Goal: Contribute content: Add original content to the website for others to see

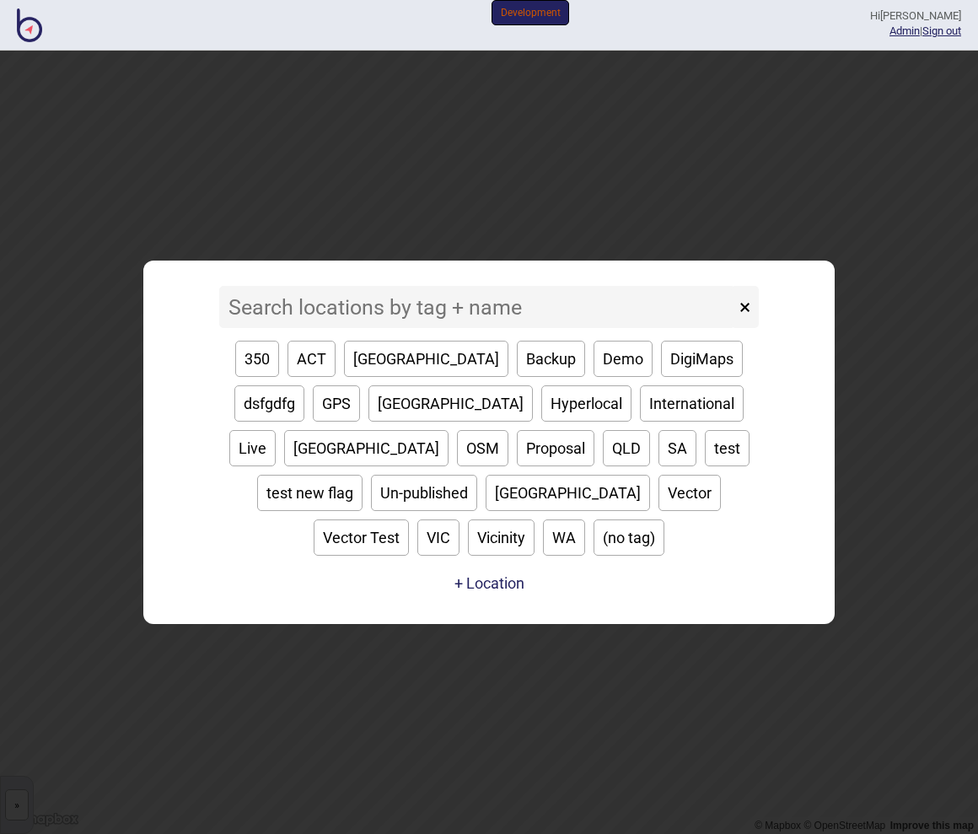
click at [426, 319] on input at bounding box center [477, 307] width 516 height 42
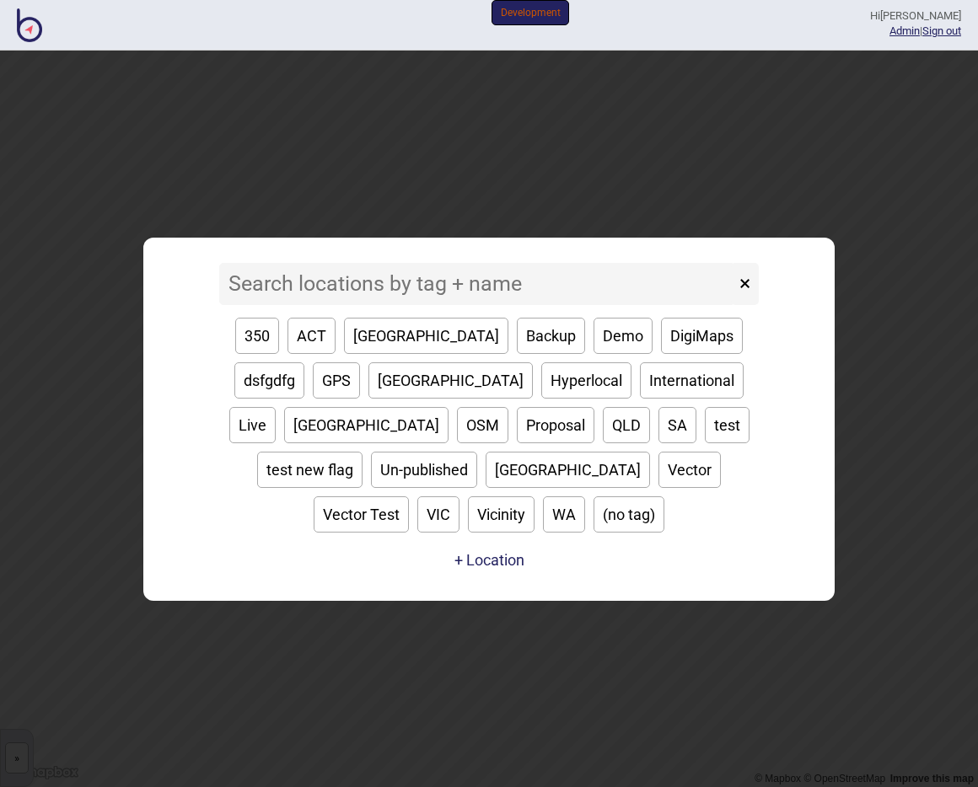
click at [334, 302] on input at bounding box center [477, 284] width 516 height 42
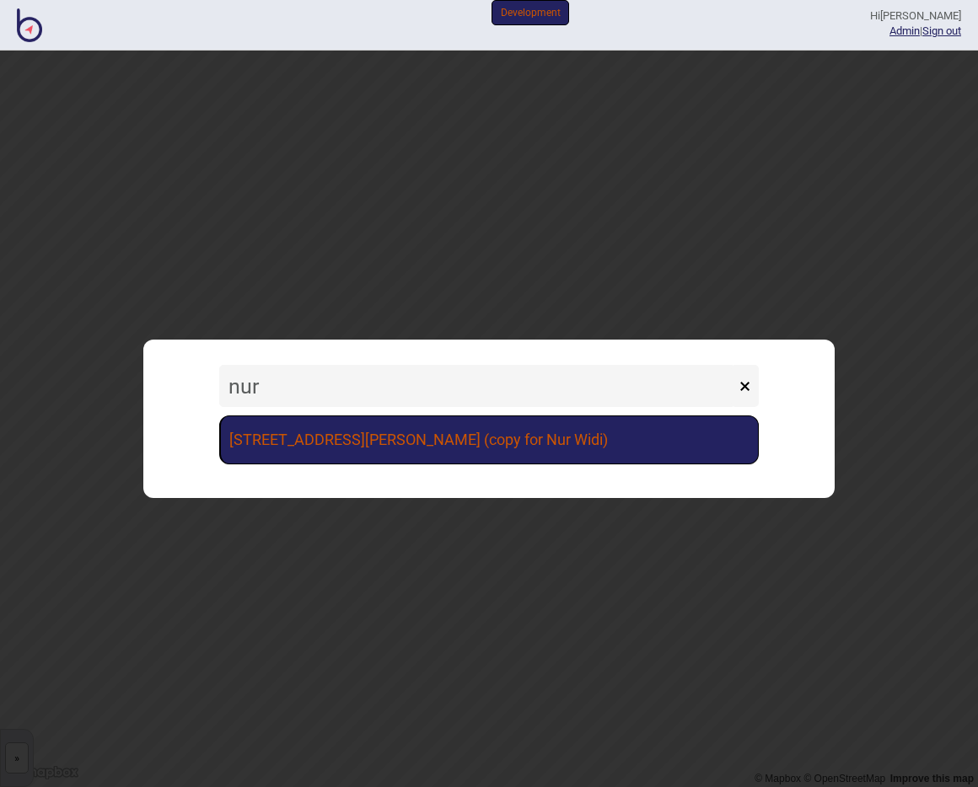
type input "nur"
click at [418, 431] on link "[STREET_ADDRESS][PERSON_NAME] (copy for Nur Widi)" at bounding box center [488, 440] width 539 height 49
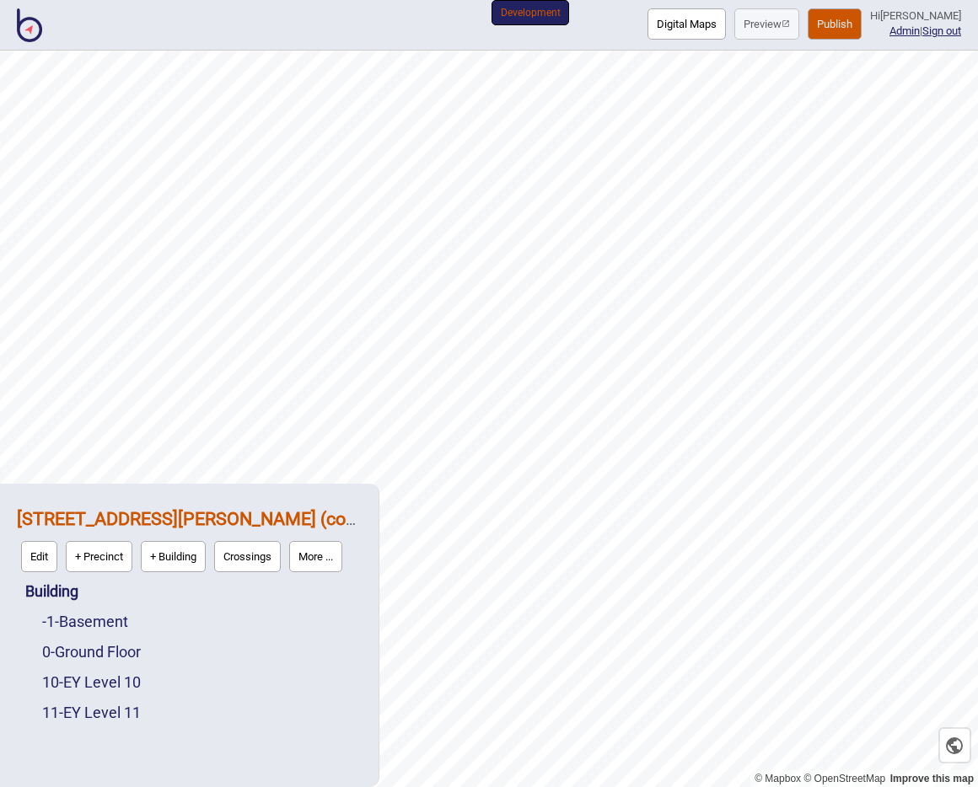
click at [709, 20] on button "Digital Maps" at bounding box center [686, 23] width 78 height 31
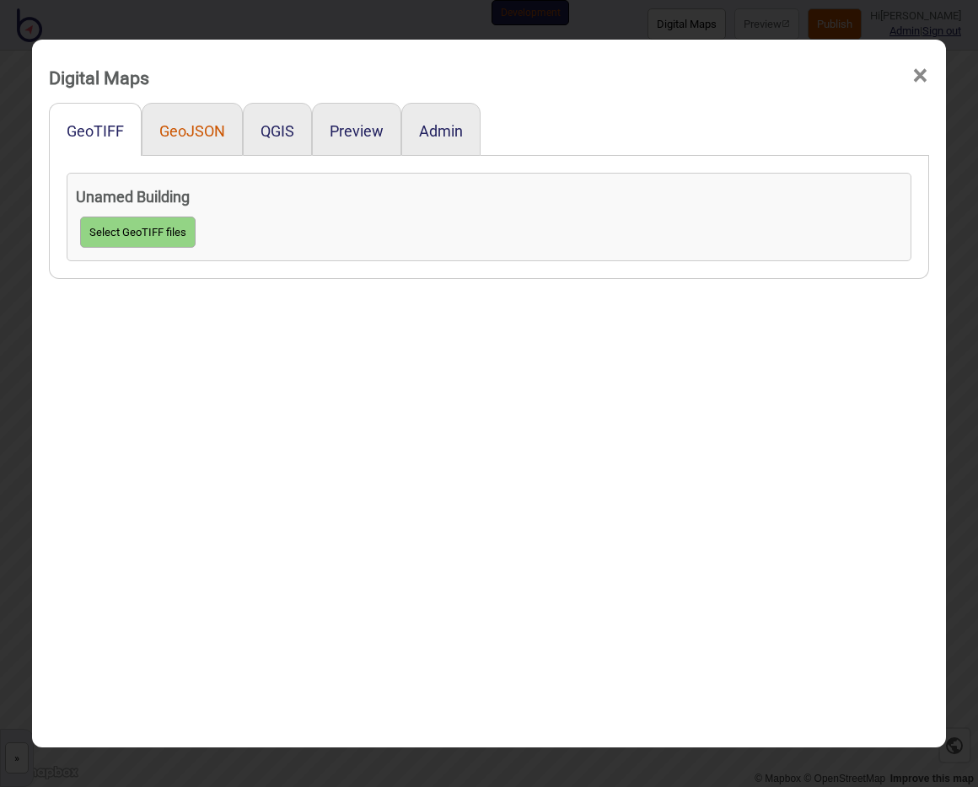
click at [176, 126] on button "GeoJSON" at bounding box center [192, 131] width 66 height 18
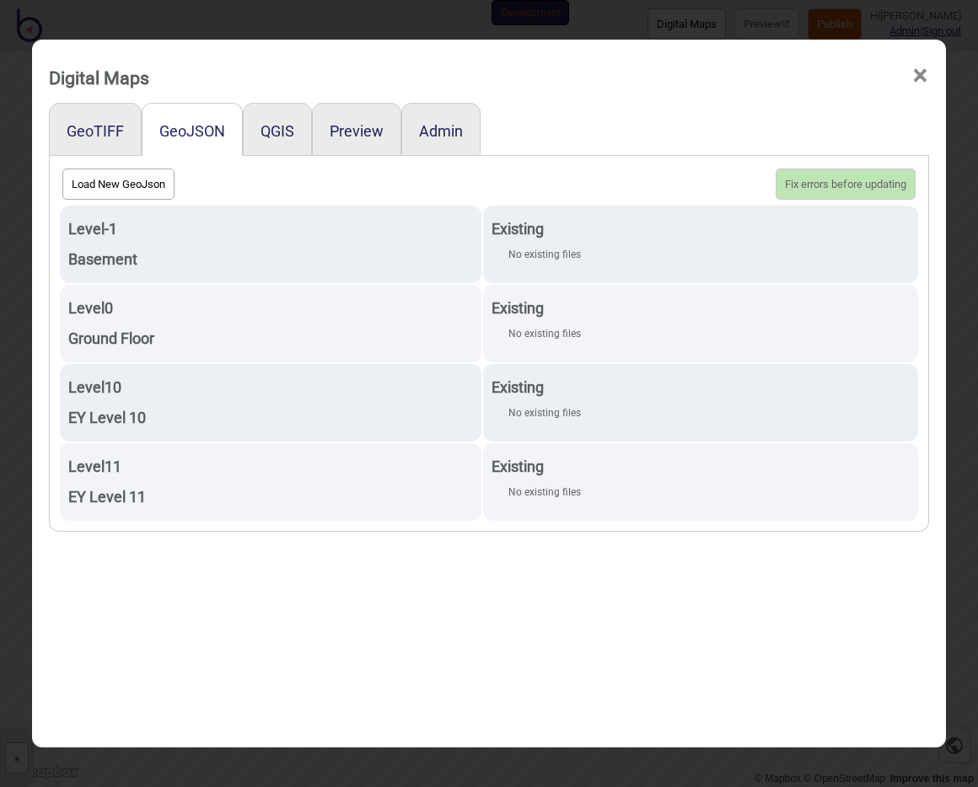
click at [104, 190] on button "Load New GeoJson" at bounding box center [118, 184] width 112 height 31
click input "file" at bounding box center [0, 0] width 0 height 0
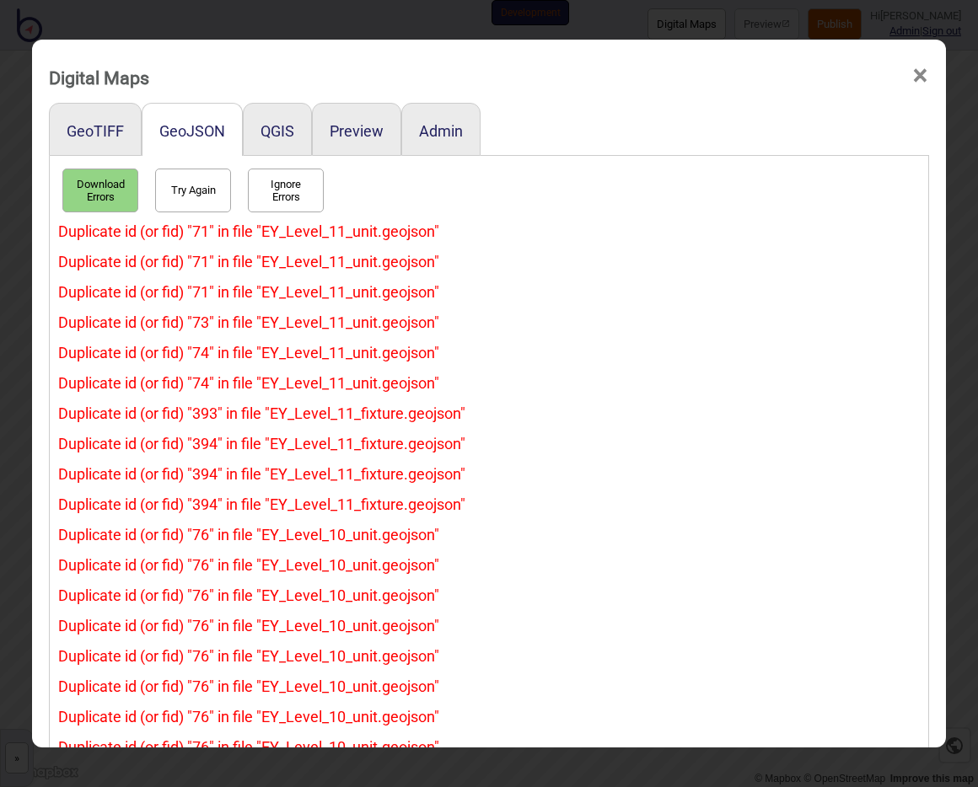
click at [233, 334] on div "Duplicate id (or fid) "73" in file "EY_Level_11_unit.geojson"" at bounding box center [488, 323] width 861 height 30
click at [212, 191] on button "Try Again" at bounding box center [193, 191] width 76 height 44
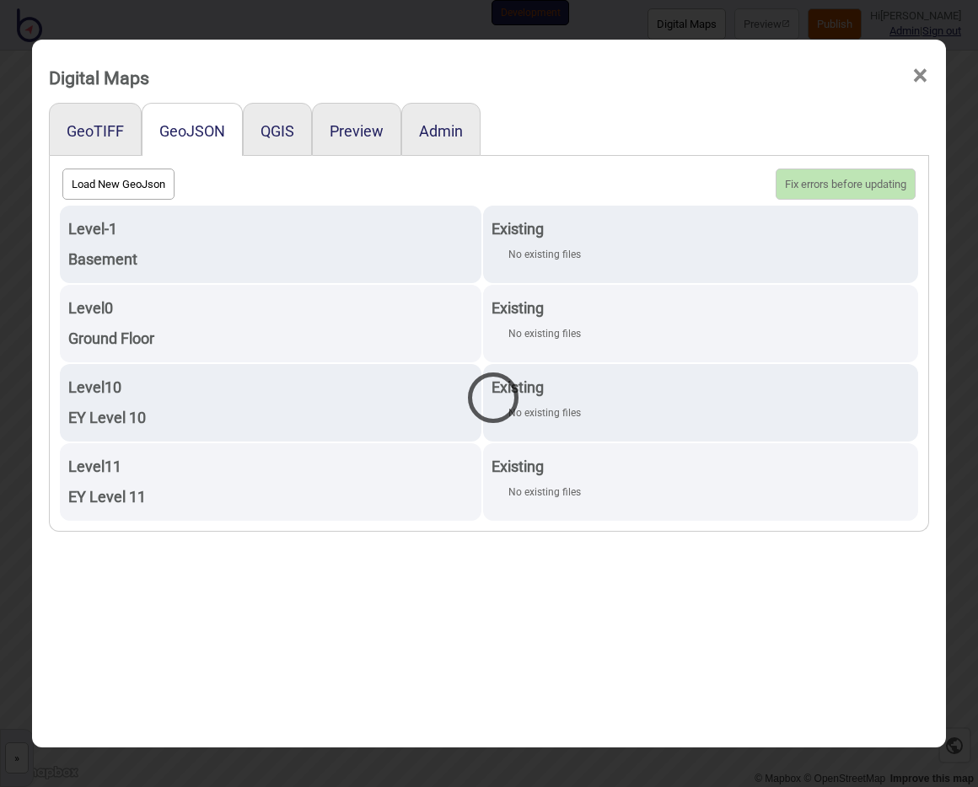
click at [121, 191] on div at bounding box center [489, 393] width 978 height 787
click at [105, 183] on button "Load New GeoJson" at bounding box center [118, 184] width 112 height 31
click input "file" at bounding box center [0, 0] width 0 height 0
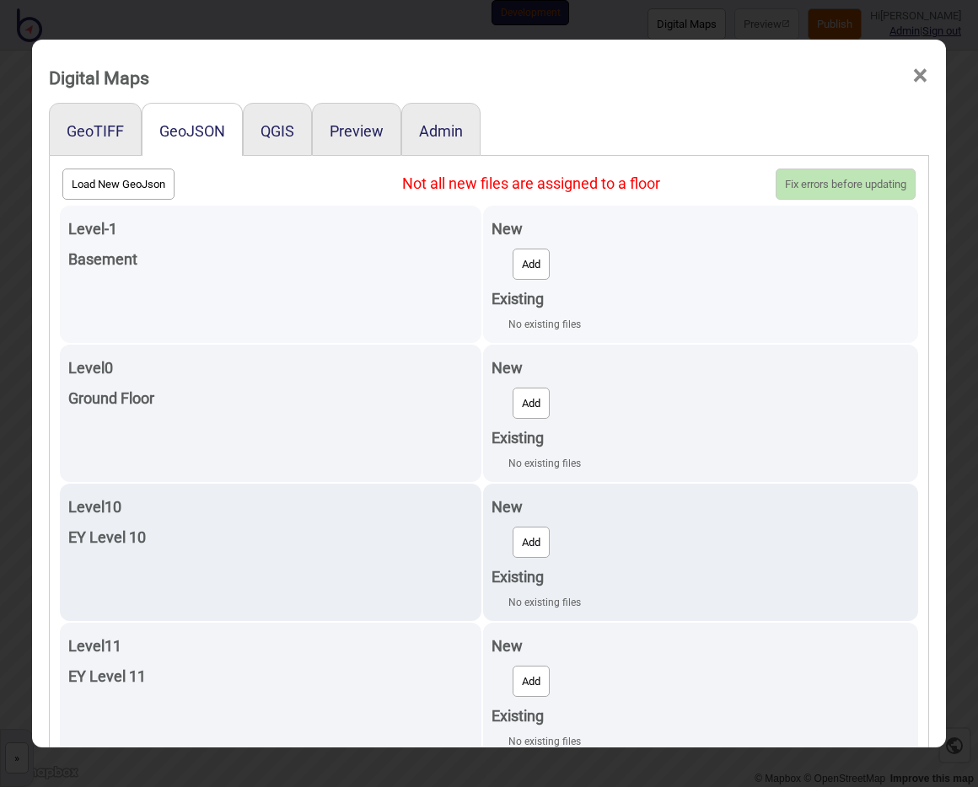
click at [530, 257] on button "Add" at bounding box center [531, 264] width 37 height 31
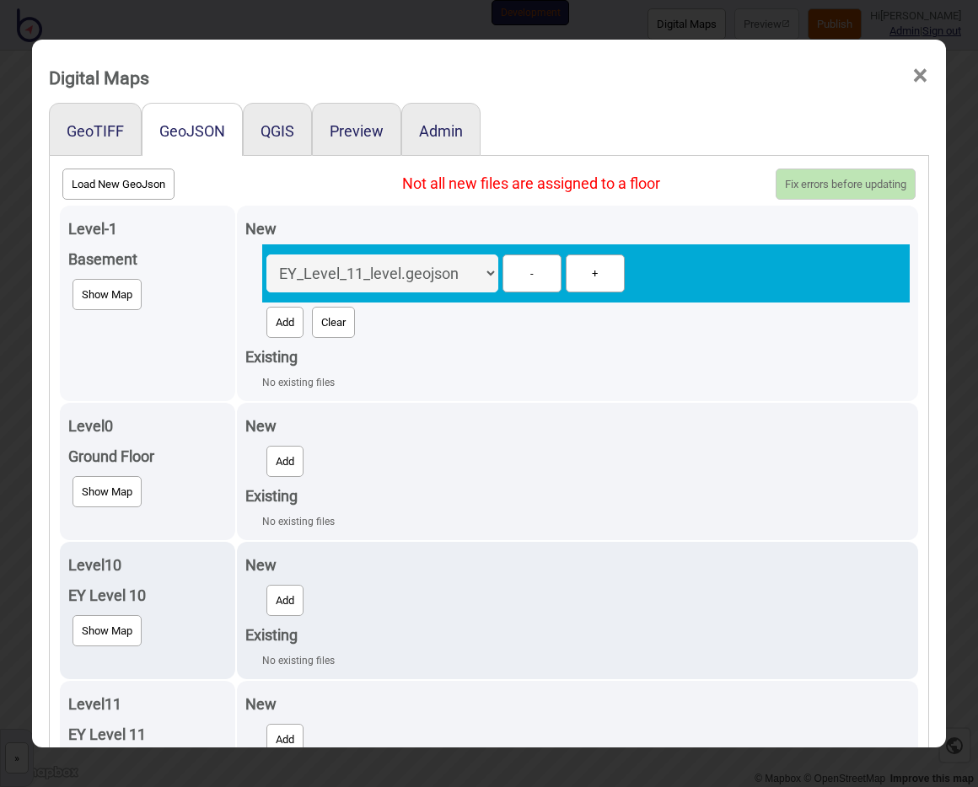
click at [448, 282] on select "EY_Level_11_level.geojson Ground_Floor_unit.geojson Ground_Floor_level.geojson …" at bounding box center [382, 274] width 232 height 38
select select "Basement_unit.geojson"
click at [266, 255] on select "EY_Level_11_level.geojson Ground_Floor_unit.geojson Ground_Floor_level.geojson …" at bounding box center [382, 274] width 232 height 38
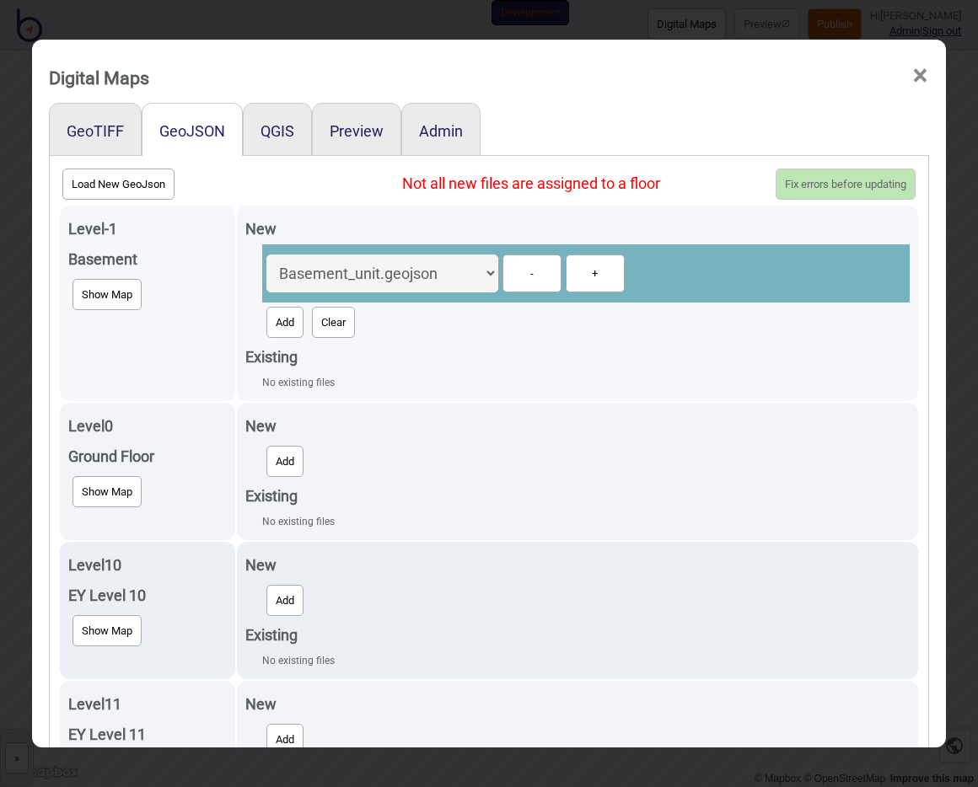
click at [282, 330] on button "Add" at bounding box center [284, 322] width 37 height 31
select select "Basement_level.geojson"
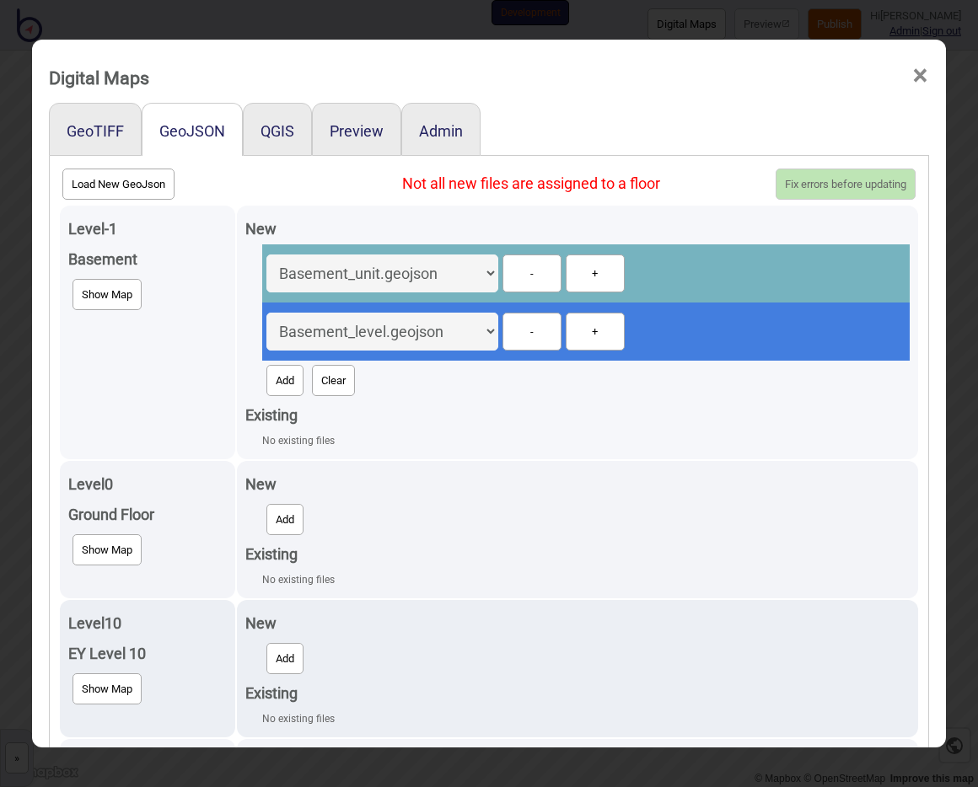
click at [276, 377] on button "Add" at bounding box center [284, 380] width 37 height 31
select select "Basement_fixture.geojson"
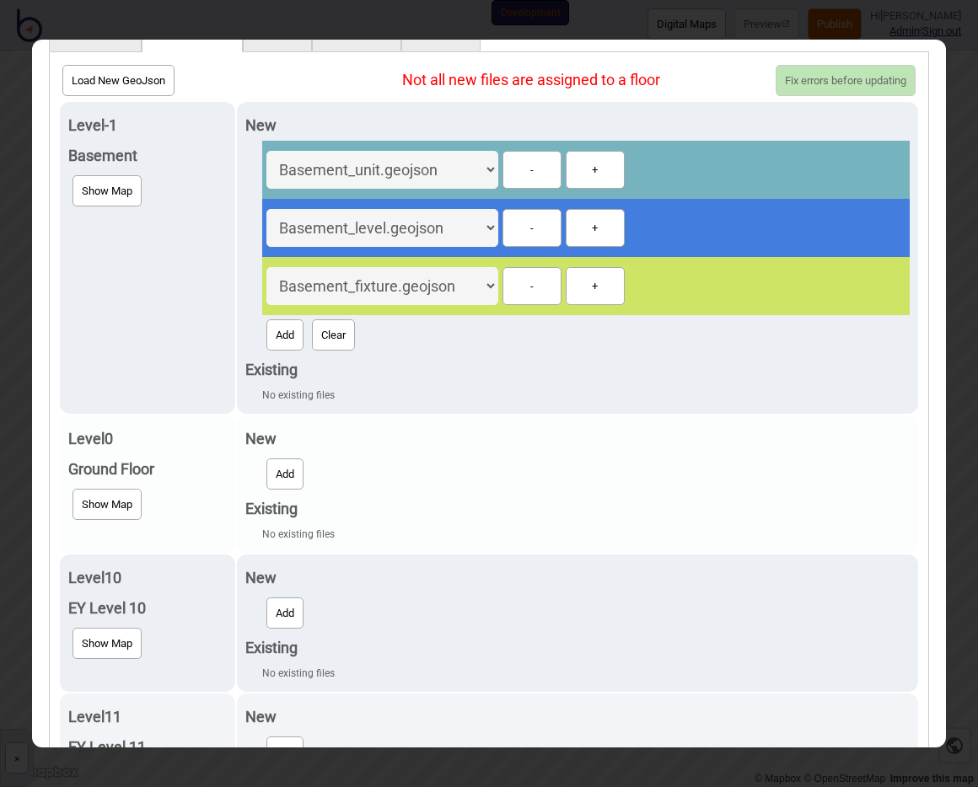
scroll to position [105, 0]
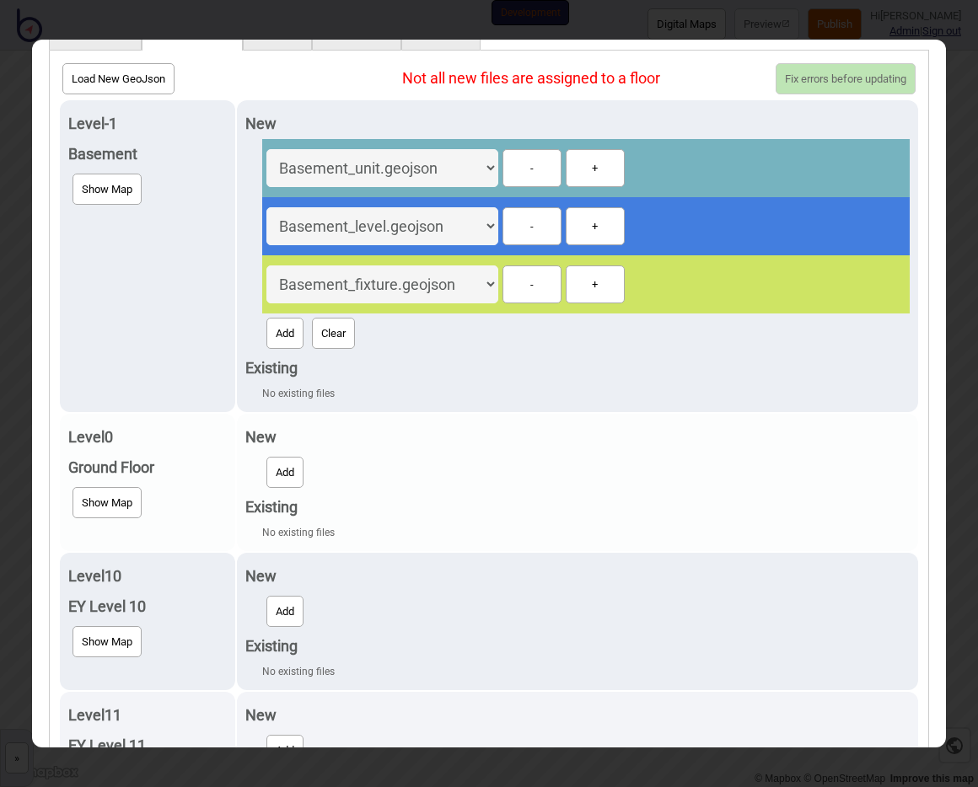
click at [293, 467] on button "Add" at bounding box center [284, 472] width 37 height 31
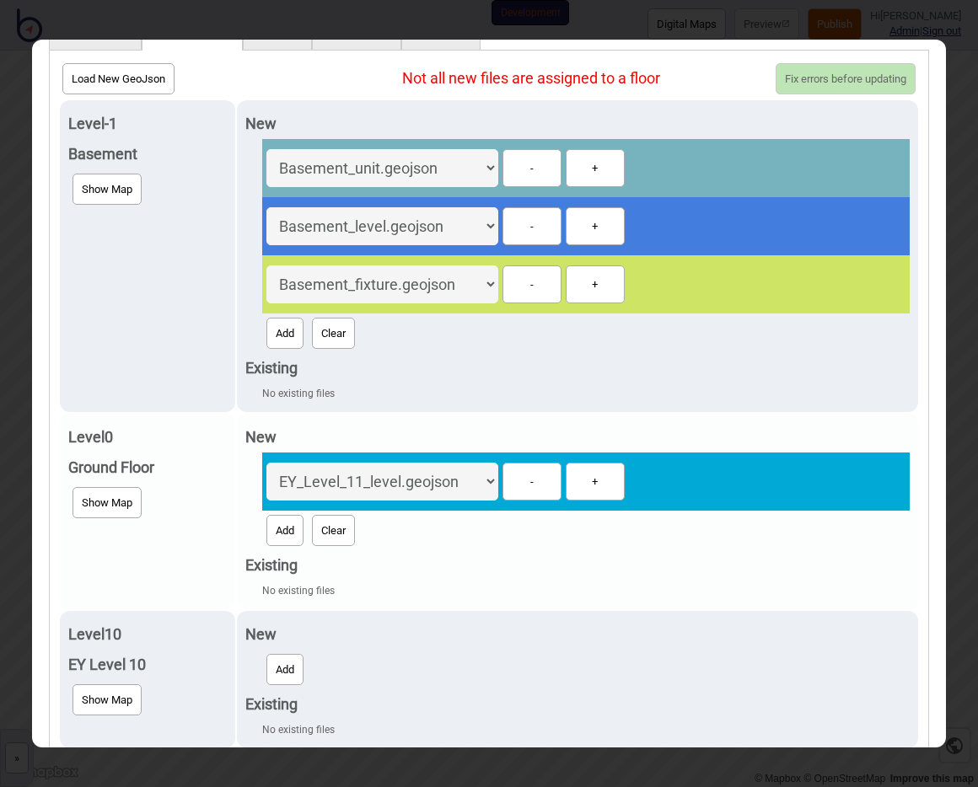
click at [352, 491] on select "EY_Level_11_level.geojson Ground_Floor_unit.geojson Ground_Floor_level.geojson …" at bounding box center [382, 482] width 232 height 38
select select "Ground_Floor_unit.geojson"
click at [266, 463] on select "EY_Level_11_level.geojson Ground_Floor_unit.geojson Ground_Floor_level.geojson …" at bounding box center [382, 482] width 232 height 38
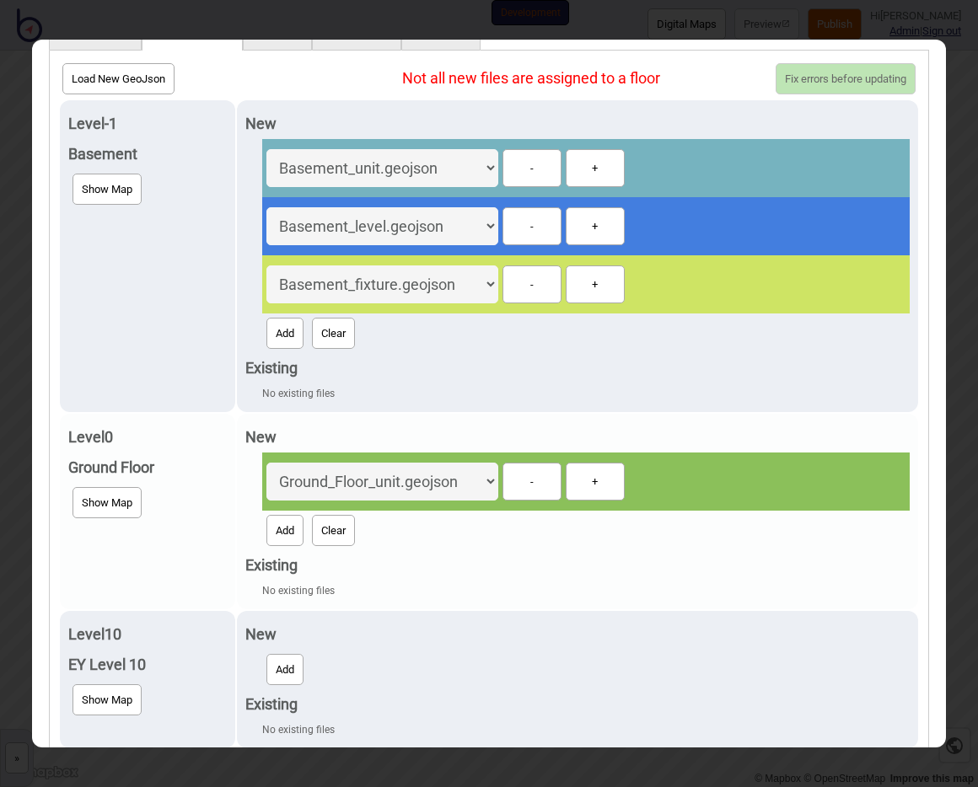
click at [287, 541] on button "Add" at bounding box center [284, 530] width 37 height 31
select select "Ground_Floor_level.geojson"
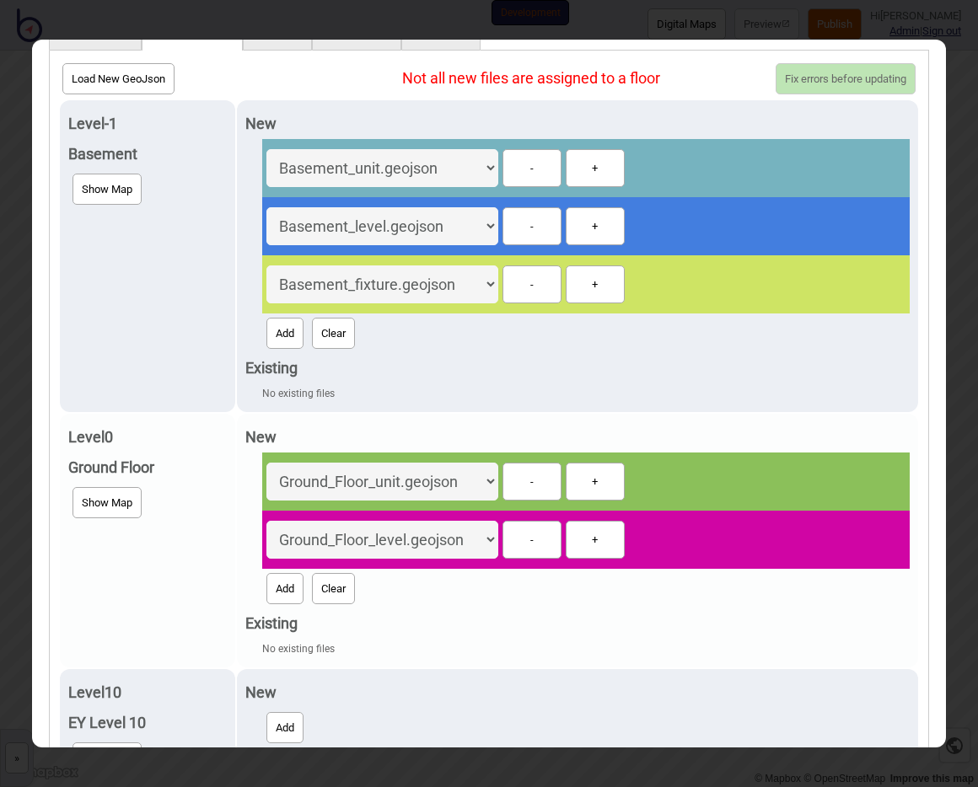
click at [278, 577] on button "Add" at bounding box center [284, 588] width 37 height 31
select select "Ground_Floor_fixture.geojson"
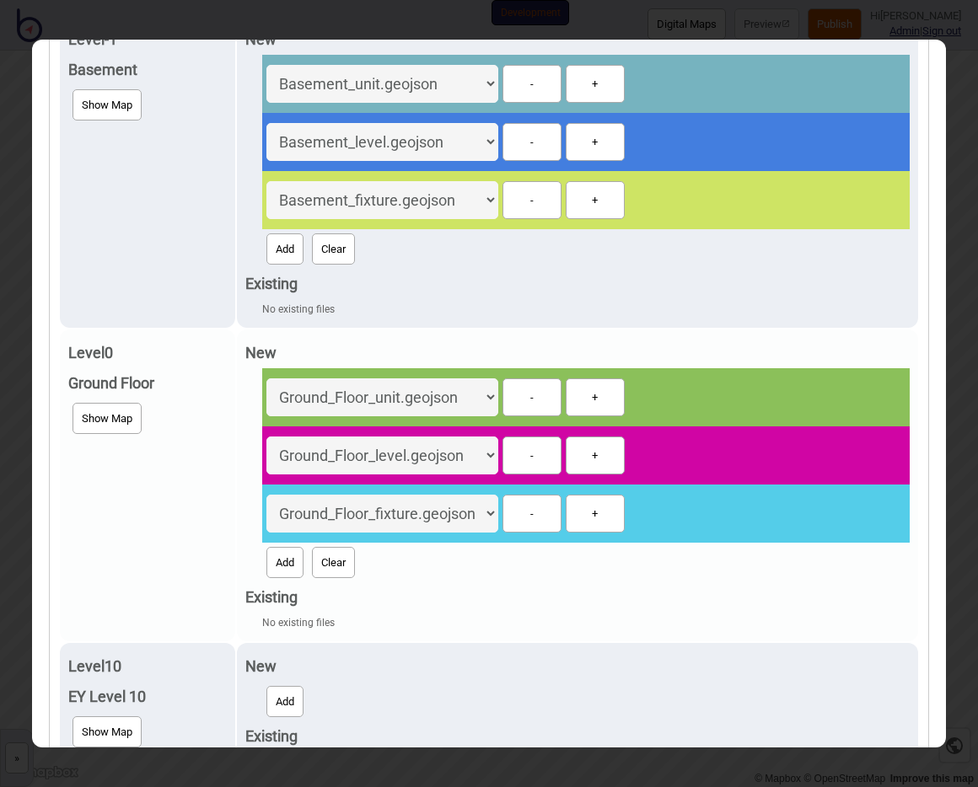
scroll to position [372, 0]
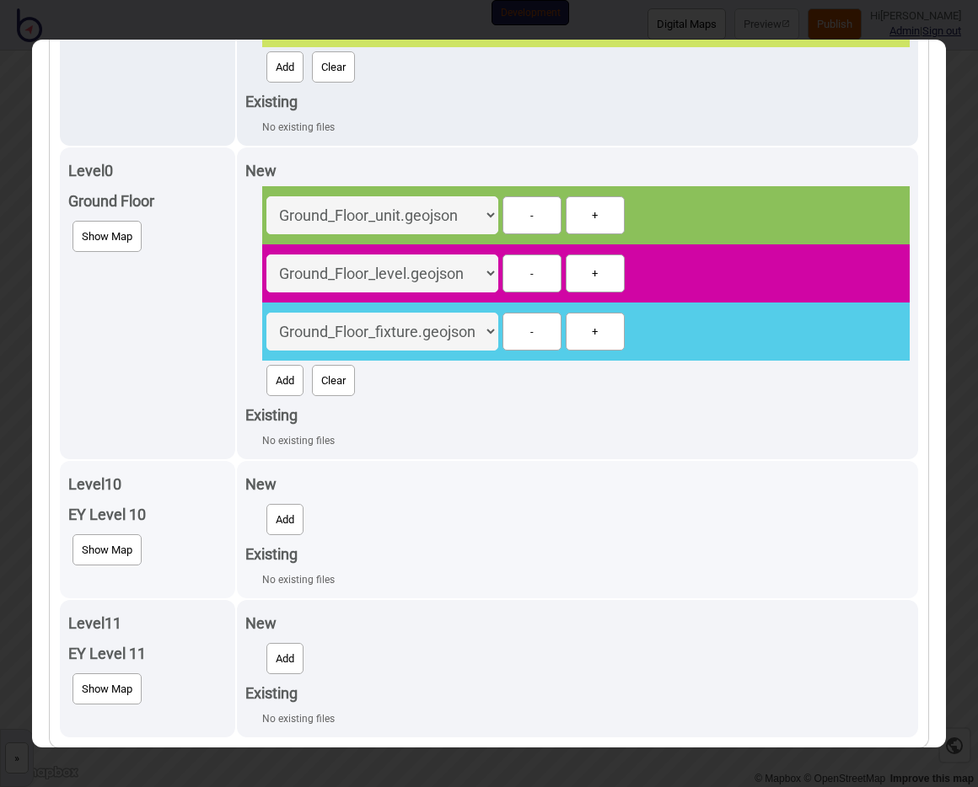
click at [277, 522] on button "Add" at bounding box center [284, 519] width 37 height 31
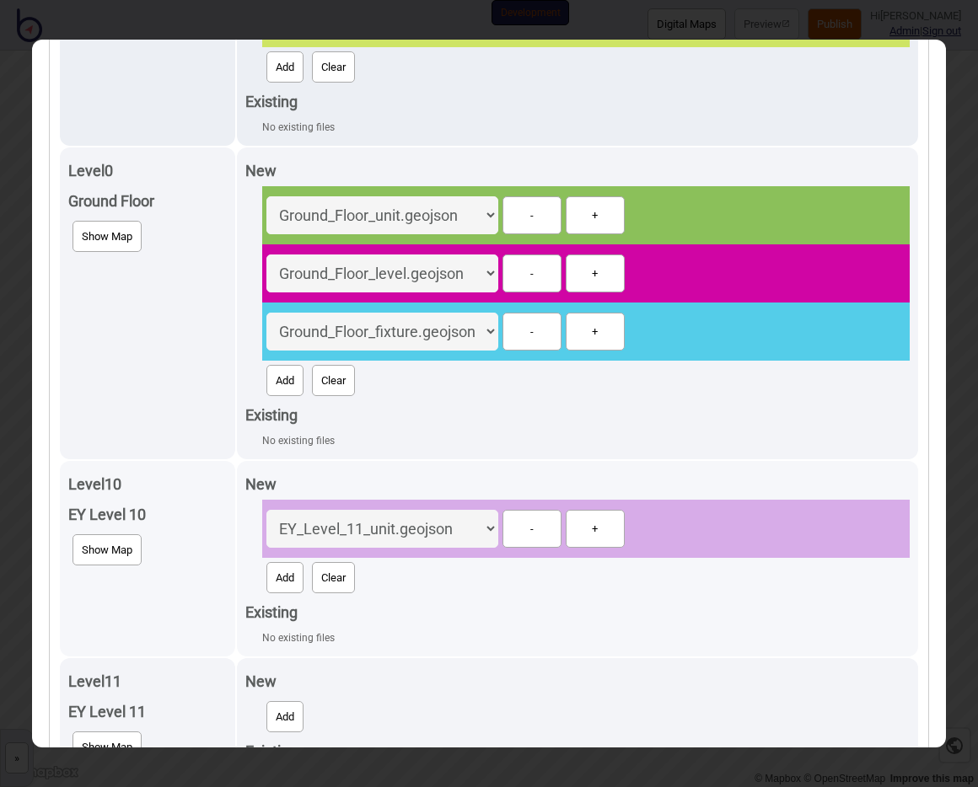
click at [334, 524] on select "EY_Level_11_level.geojson Ground_Floor_unit.geojson Ground_Floor_level.geojson …" at bounding box center [382, 529] width 232 height 38
select select "EY_Level_10_unit.geojson"
click at [266, 510] on select "EY_Level_11_level.geojson Ground_Floor_unit.geojson Ground_Floor_level.geojson …" at bounding box center [382, 529] width 232 height 38
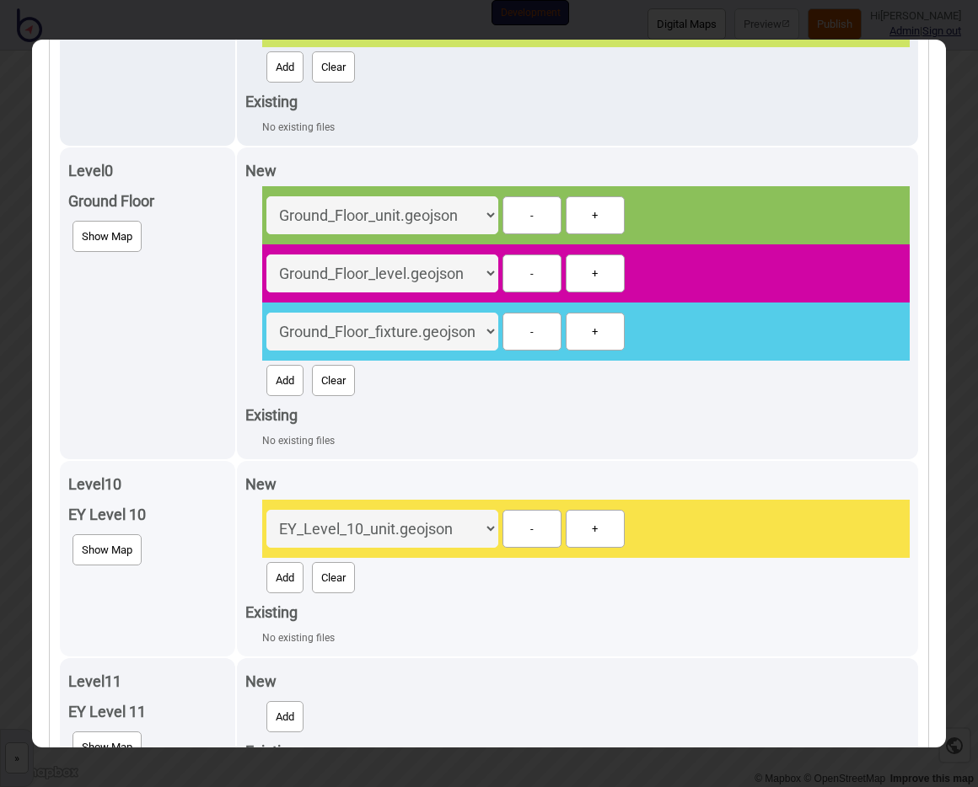
click at [275, 575] on button "Add" at bounding box center [284, 577] width 37 height 31
select select "EY_Level_10_level.geojson"
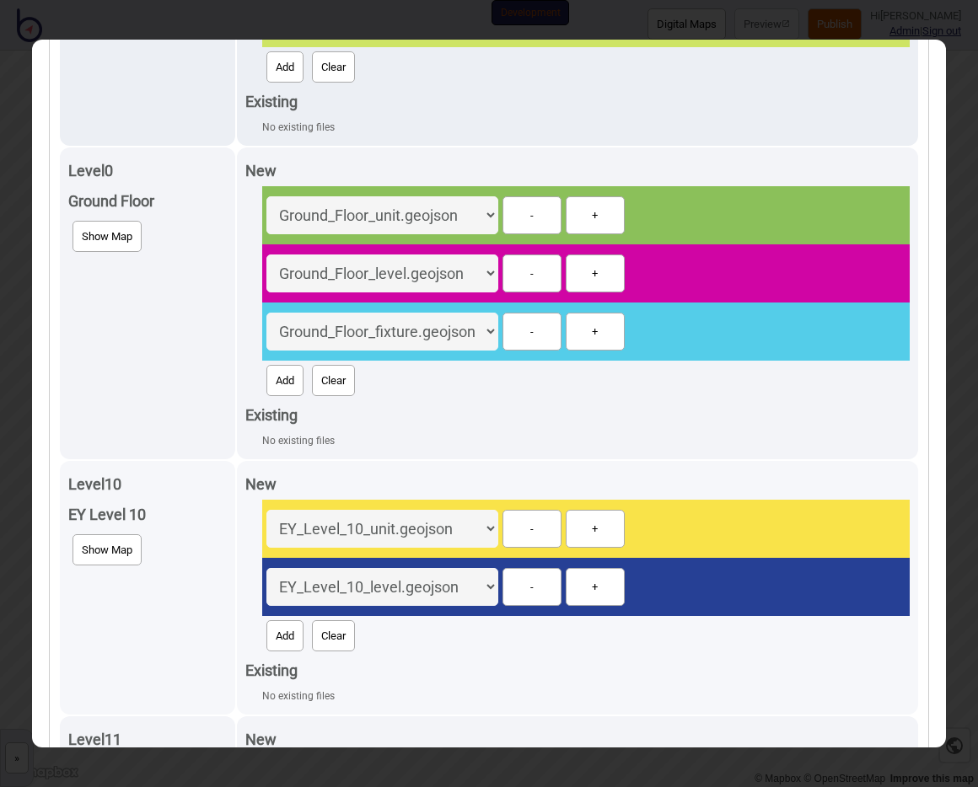
click at [289, 638] on button "Add" at bounding box center [284, 635] width 37 height 31
select select "EY_Level_10_fixture.geojson"
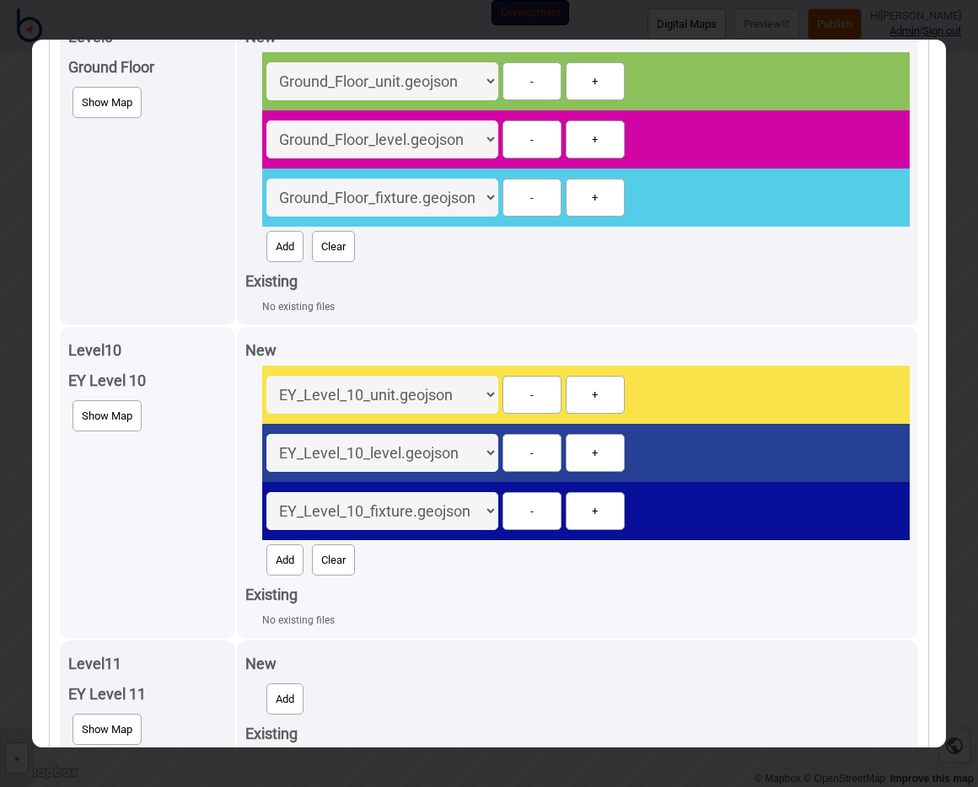
scroll to position [546, 0]
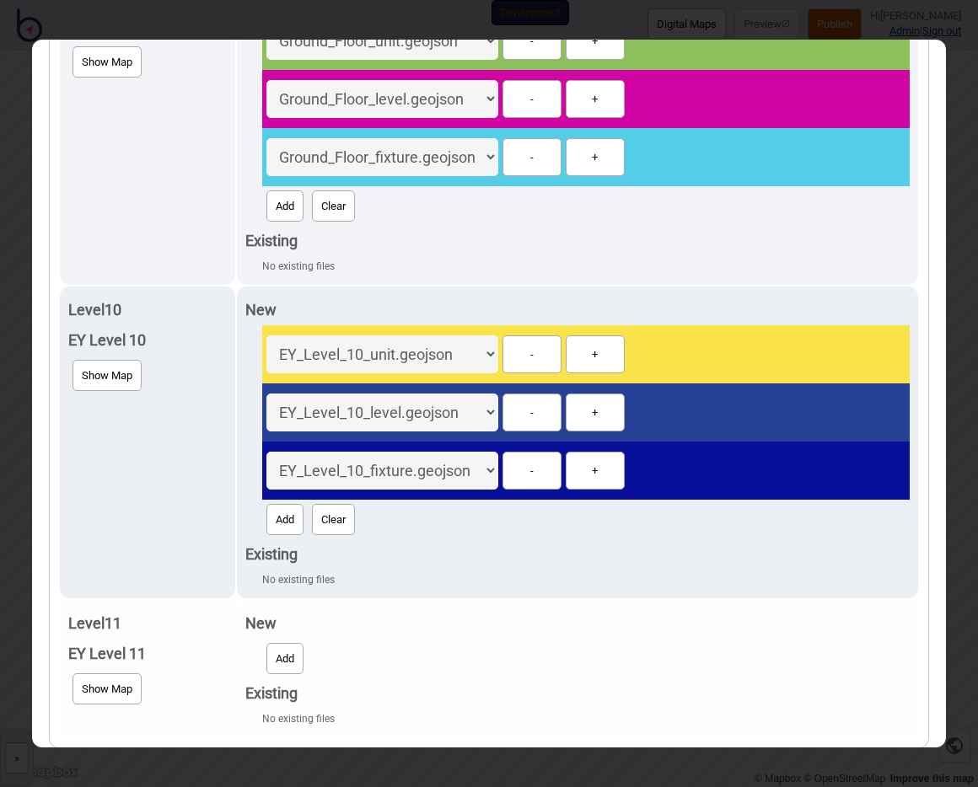
click at [284, 656] on button "Add" at bounding box center [284, 658] width 37 height 31
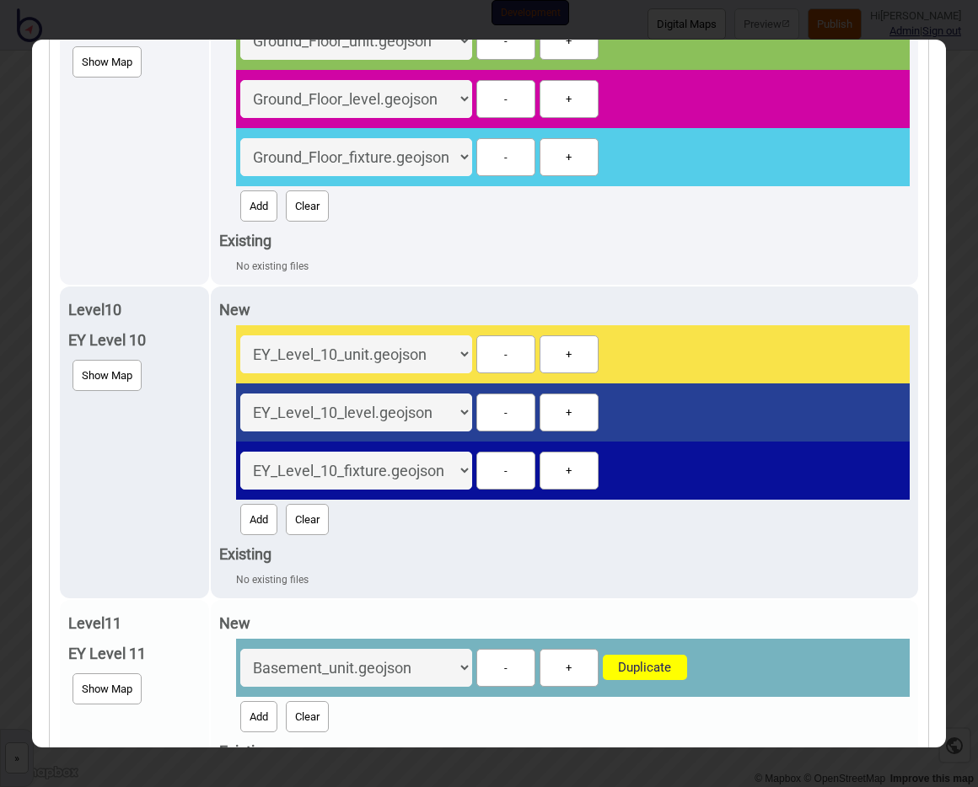
click at [345, 676] on select "EY_Level_11_level.geojson Ground_Floor_unit.geojson Ground_Floor_level.geojson …" at bounding box center [356, 668] width 232 height 38
select select "EY_Level_11_unit.geojson"
click at [260, 649] on select "EY_Level_11_level.geojson Ground_Floor_unit.geojson Ground_Floor_level.geojson …" at bounding box center [356, 668] width 232 height 38
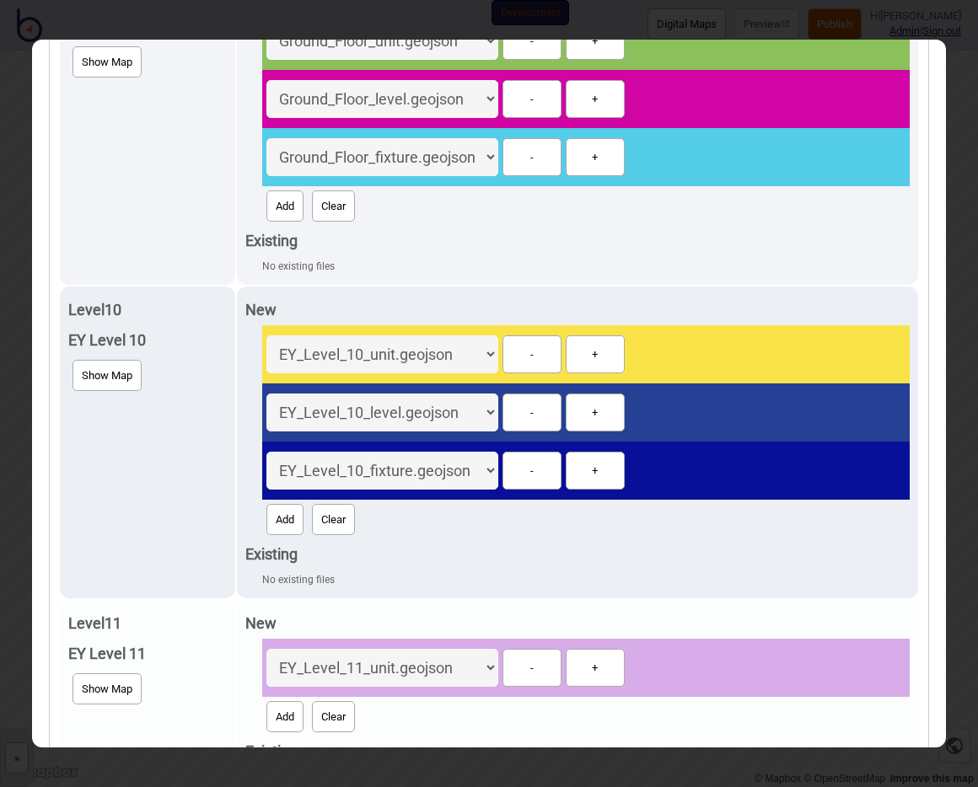
click at [272, 716] on button "Add" at bounding box center [284, 716] width 37 height 31
select select "EY_Level_11_fixture.geojson"
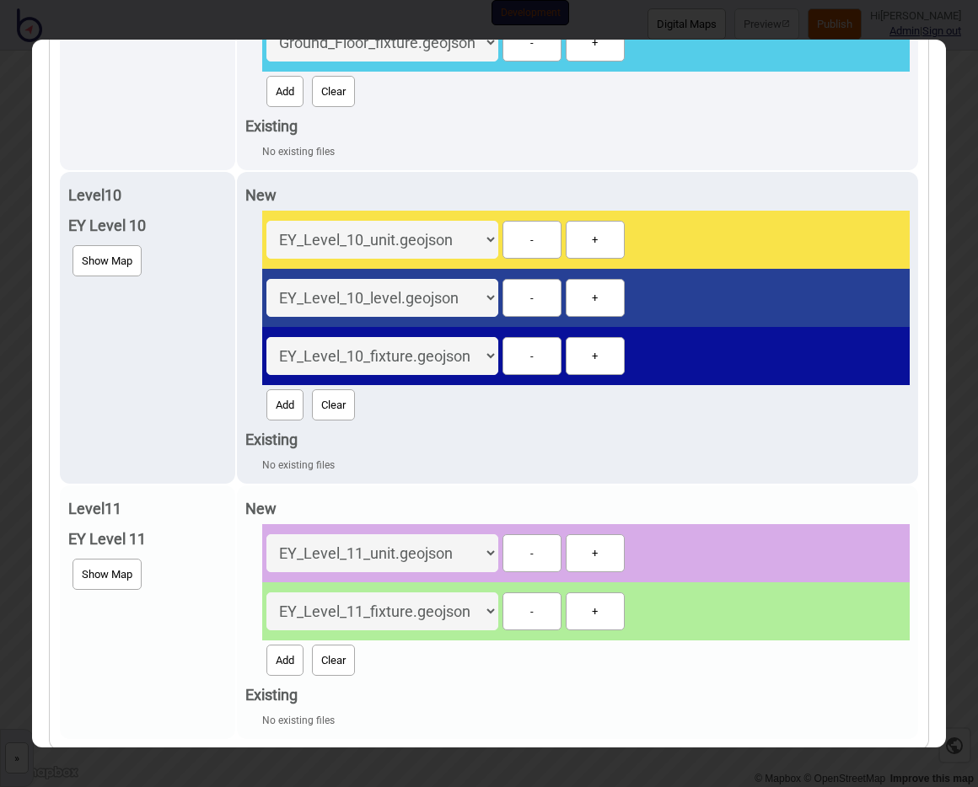
scroll to position [663, 0]
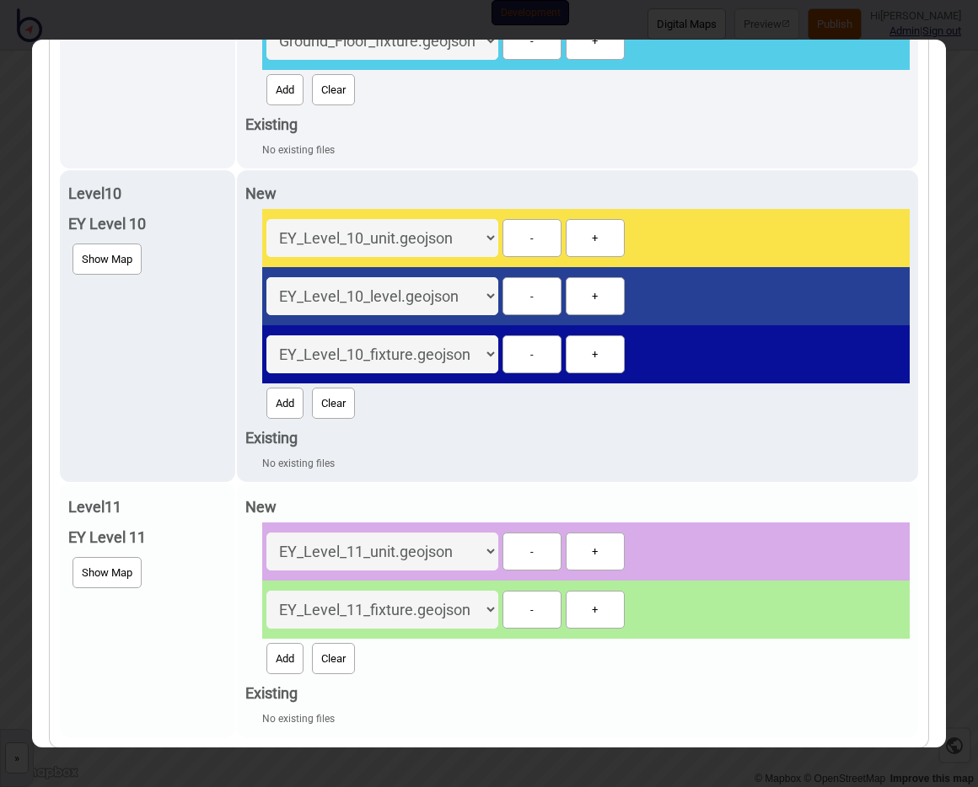
click at [270, 659] on button "Add" at bounding box center [284, 658] width 37 height 31
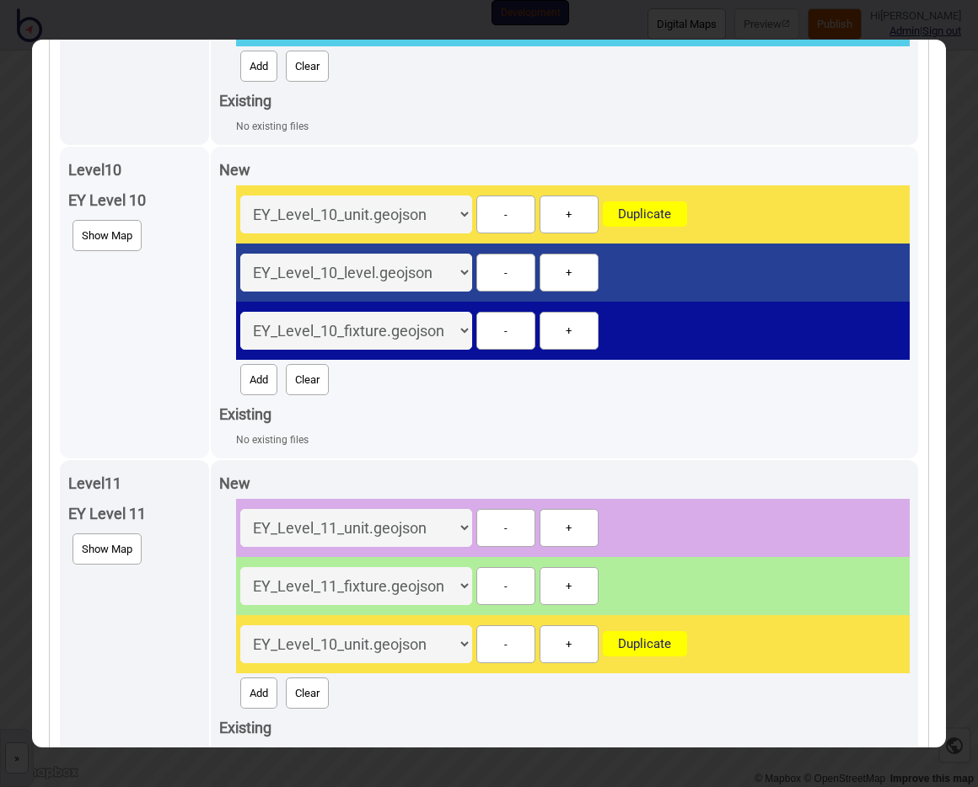
scroll to position [721, 0]
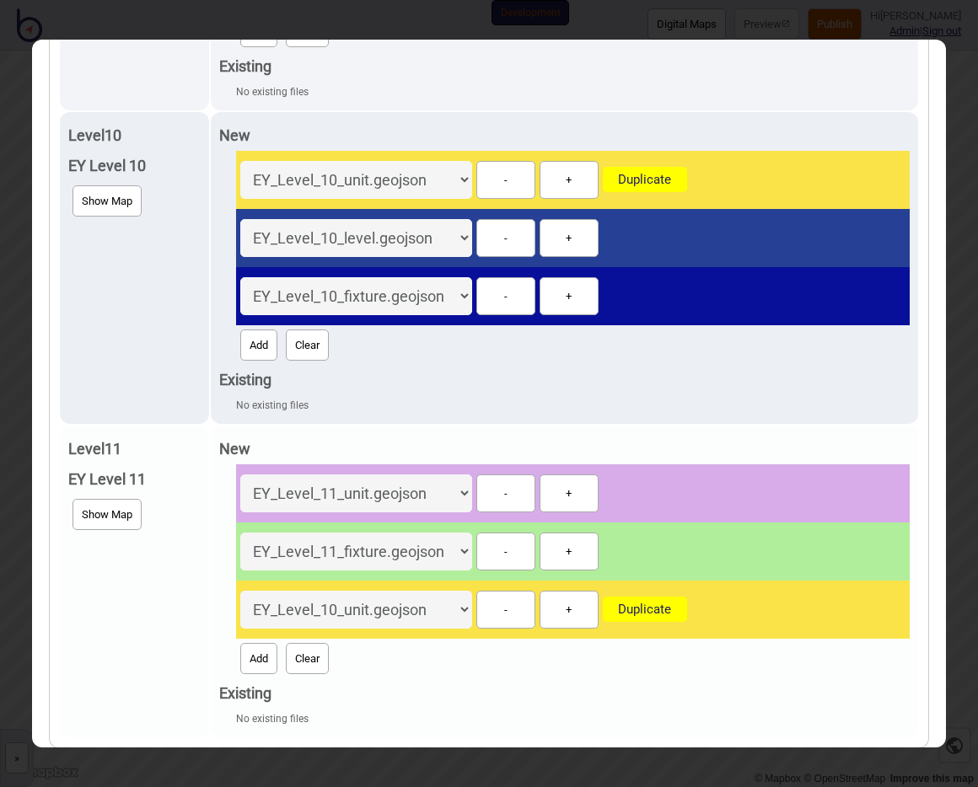
click at [339, 613] on select "EY_Level_11_level.geojson Ground_Floor_unit.geojson Ground_Floor_level.geojson …" at bounding box center [356, 610] width 232 height 38
click at [240, 591] on select "EY_Level_11_level.geojson Ground_Floor_unit.geojson Ground_Floor_level.geojson …" at bounding box center [356, 610] width 232 height 38
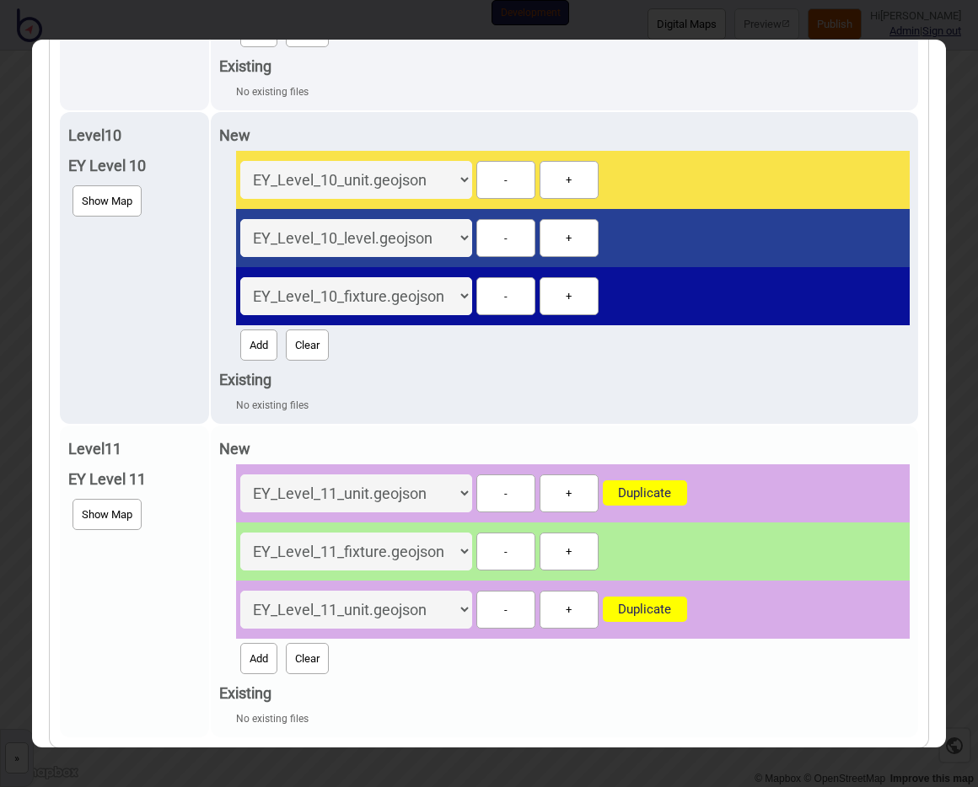
click at [325, 608] on select "EY_Level_11_level.geojson Ground_Floor_unit.geojson Ground_Floor_level.geojson …" at bounding box center [356, 610] width 232 height 38
select select "EY_Level_11_level.geojson"
click at [260, 591] on select "EY_Level_11_level.geojson Ground_Floor_unit.geojson Ground_Floor_level.geojson …" at bounding box center [356, 610] width 232 height 38
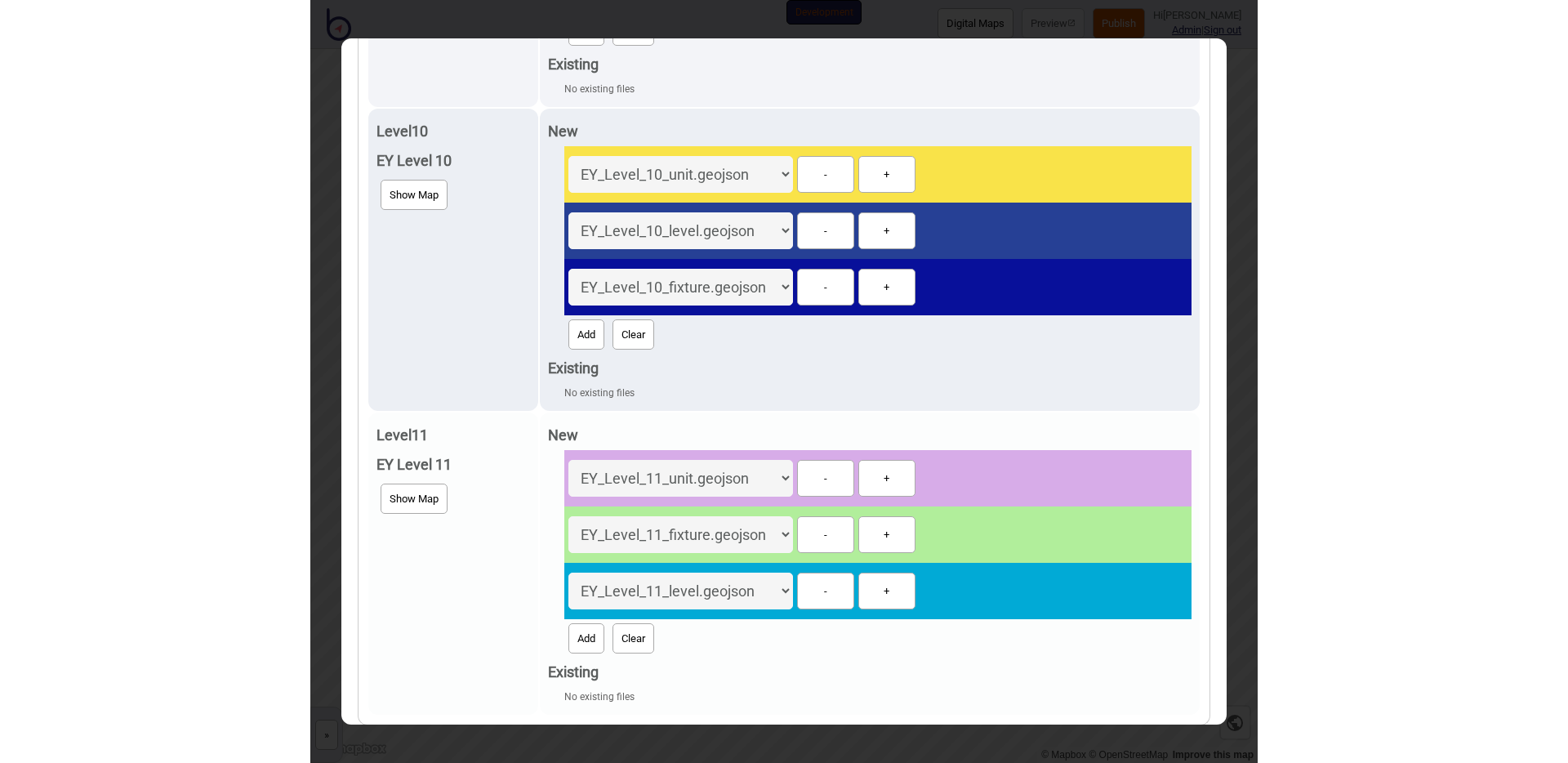
scroll to position [0, 0]
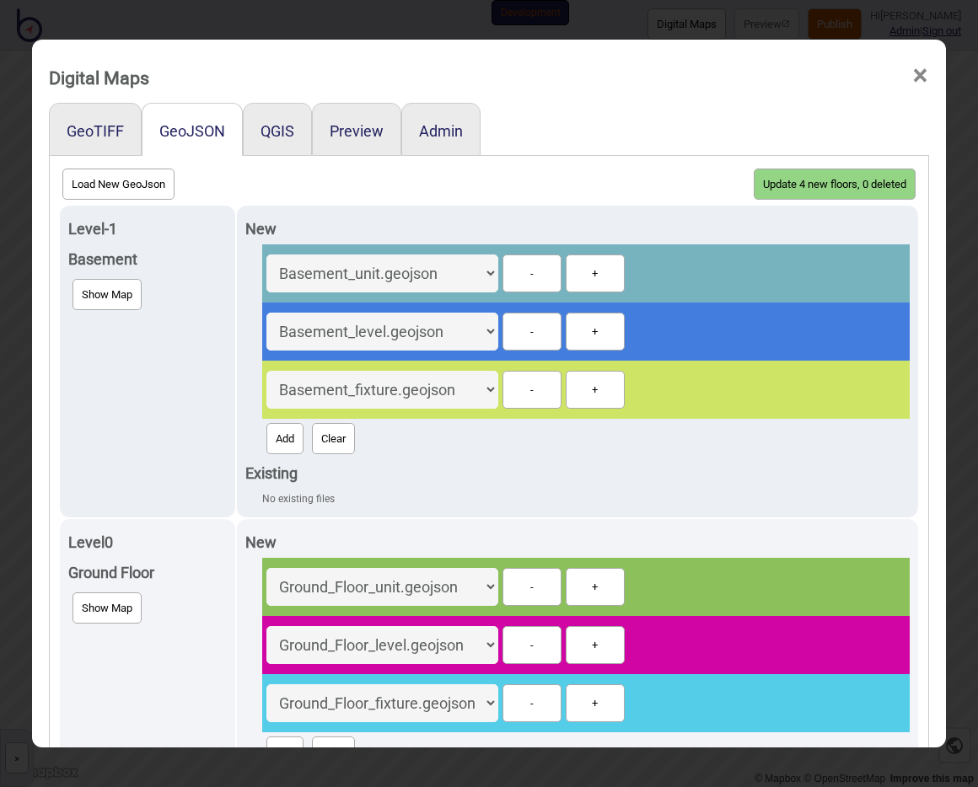
click at [765, 182] on button "Update 4 new floors, 0 deleted" at bounding box center [835, 184] width 162 height 31
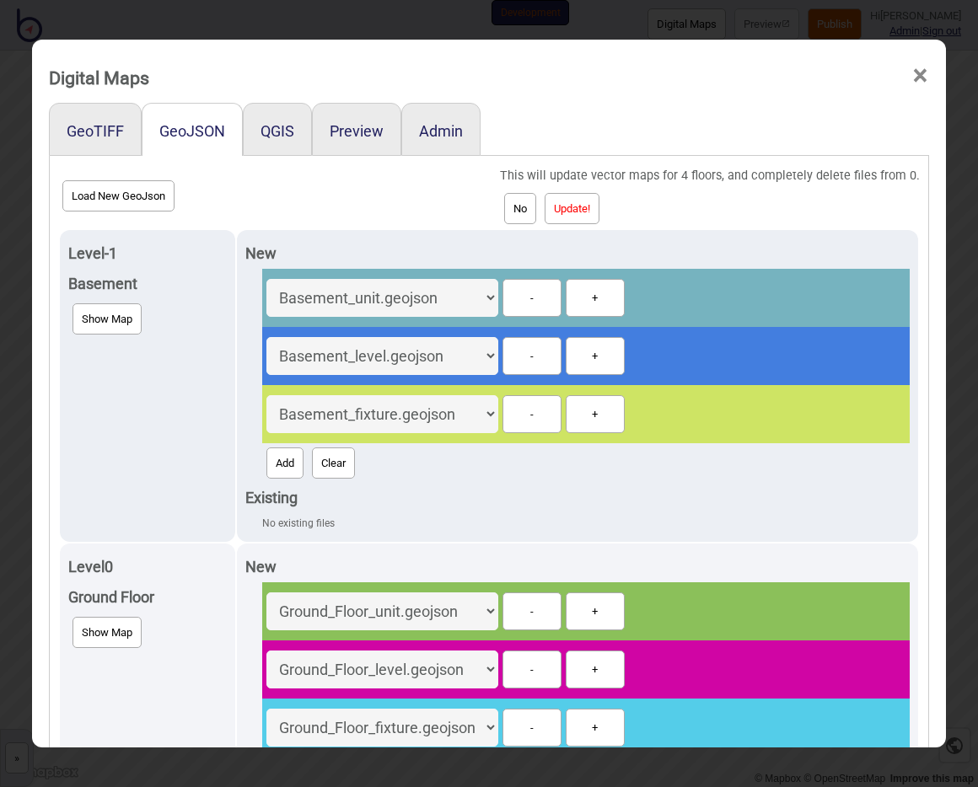
click at [581, 203] on button "Update!" at bounding box center [572, 208] width 55 height 31
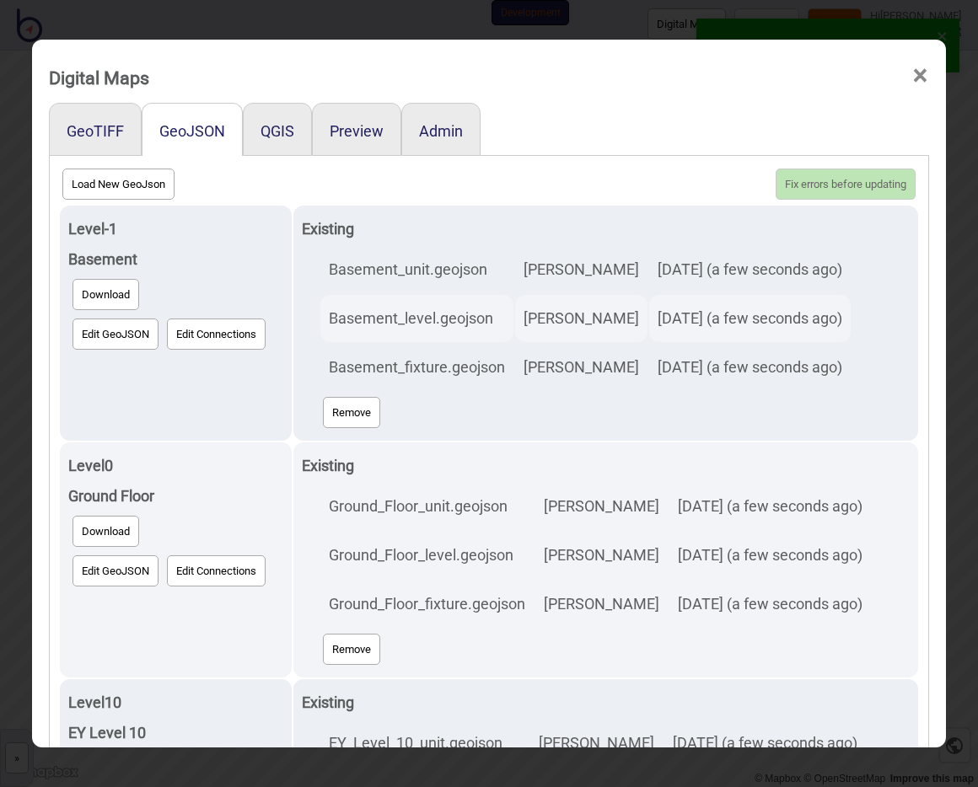
click at [352, 140] on div "Preview" at bounding box center [356, 129] width 89 height 53
click at [351, 124] on button "Preview" at bounding box center [357, 131] width 54 height 18
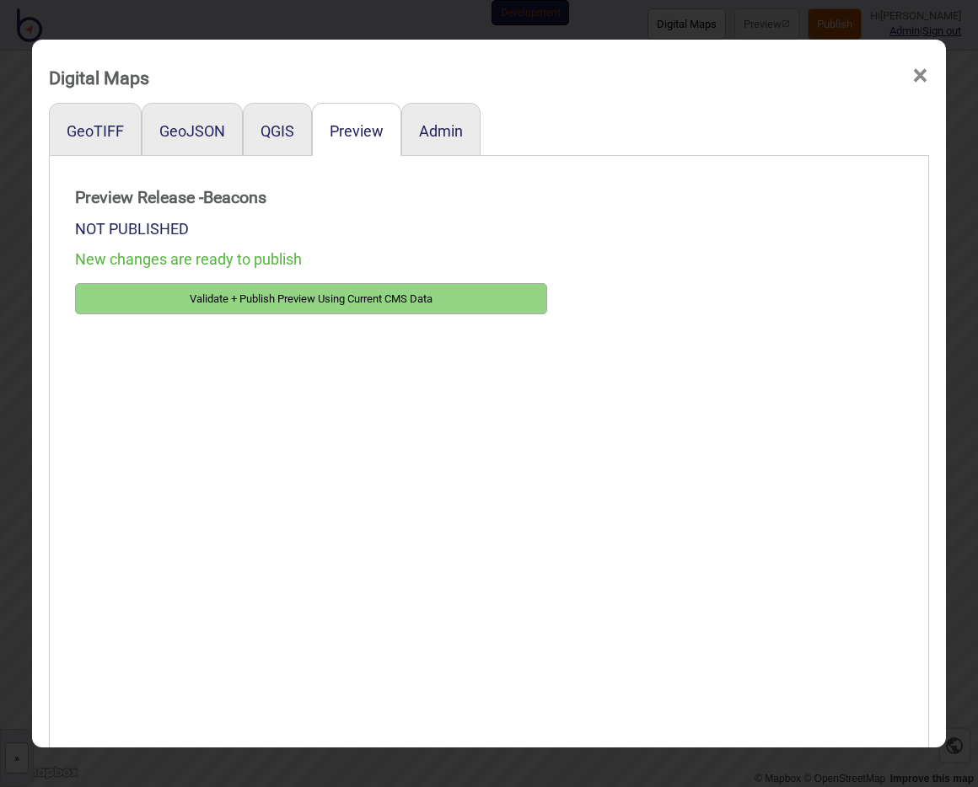
click at [269, 295] on button "Validate + Publish Preview Using Current CMS Data" at bounding box center [311, 298] width 472 height 31
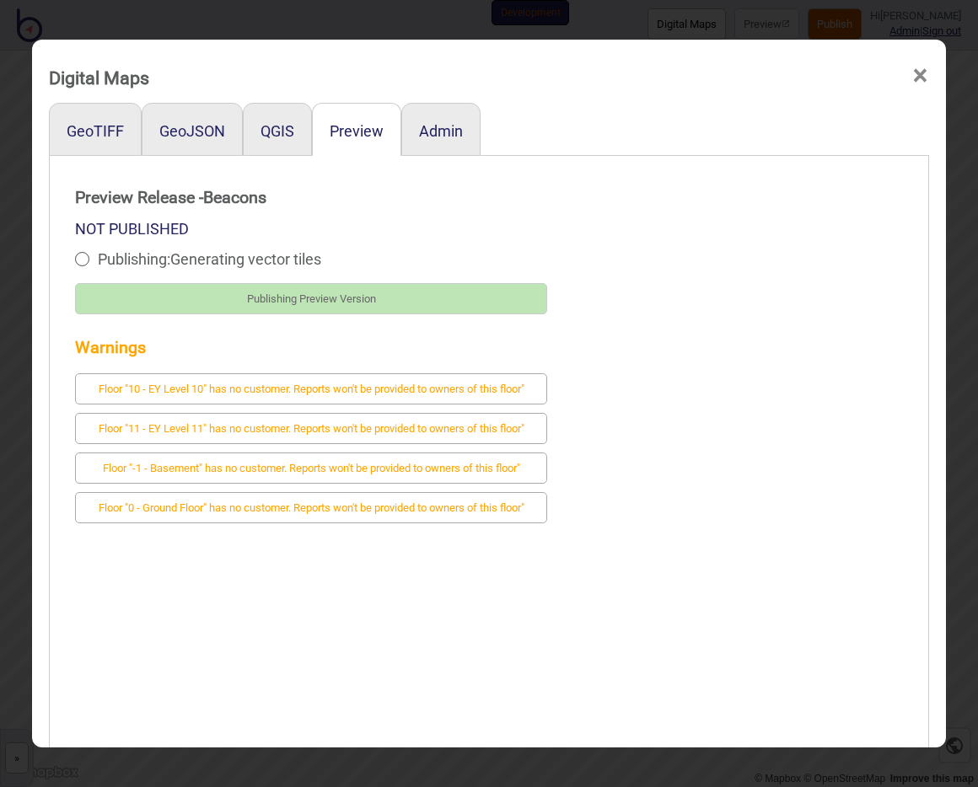
click at [331, 348] on strong "Warnings" at bounding box center [311, 348] width 472 height 34
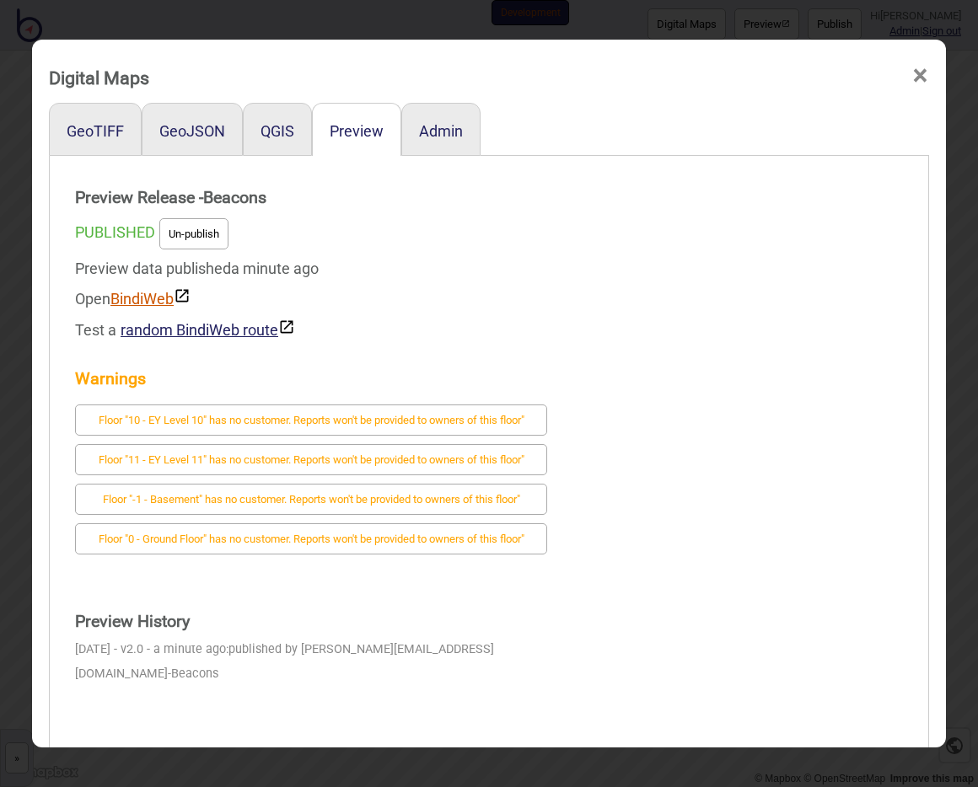
click at [174, 295] on img at bounding box center [182, 295] width 17 height 17
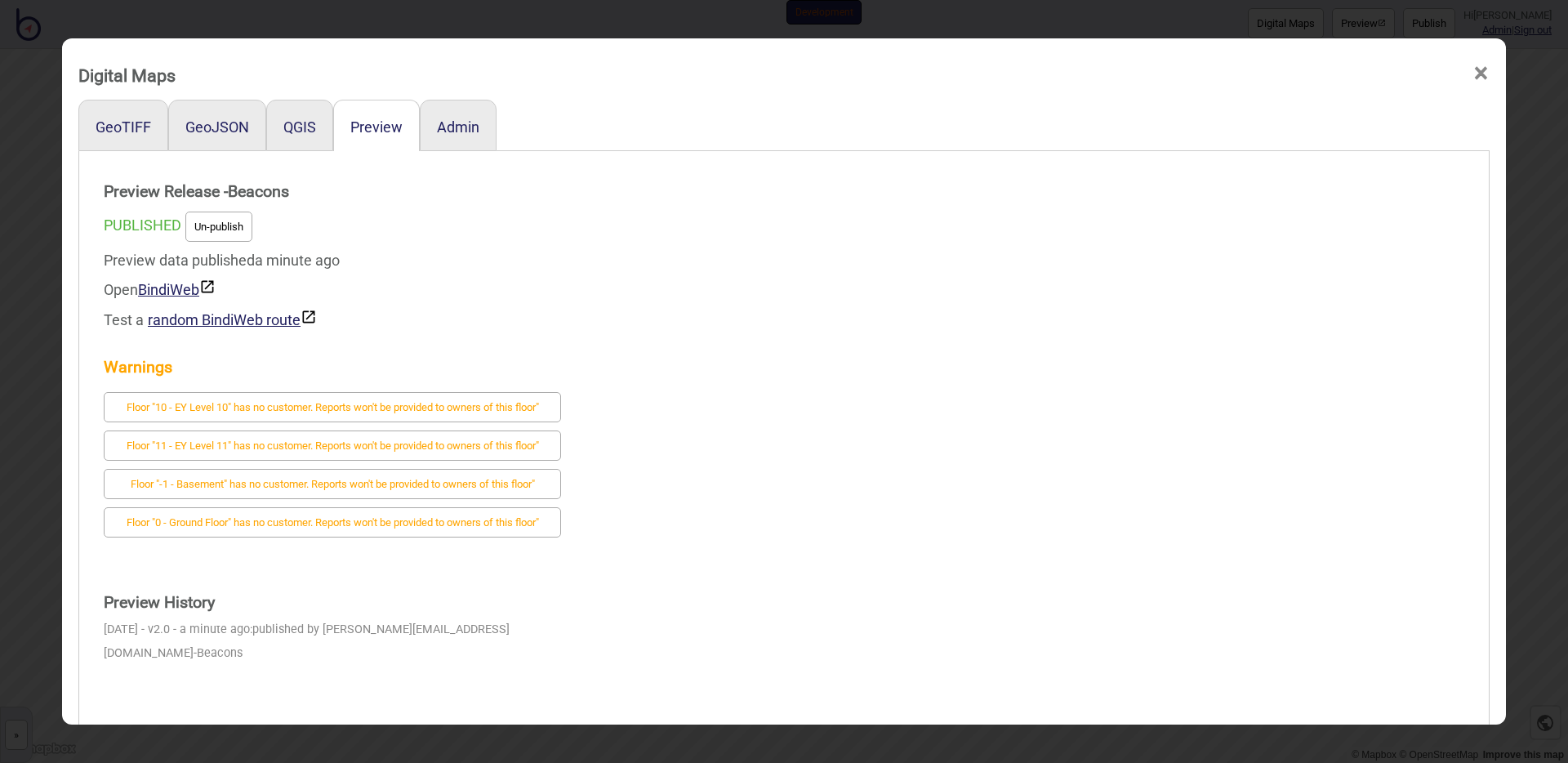
click at [505, 16] on div "Digital Maps × GeoTIFF GeoJSON QGIS Preview Admin Preview Release - Beacons PUB…" at bounding box center [784, 381] width 1568 height 763
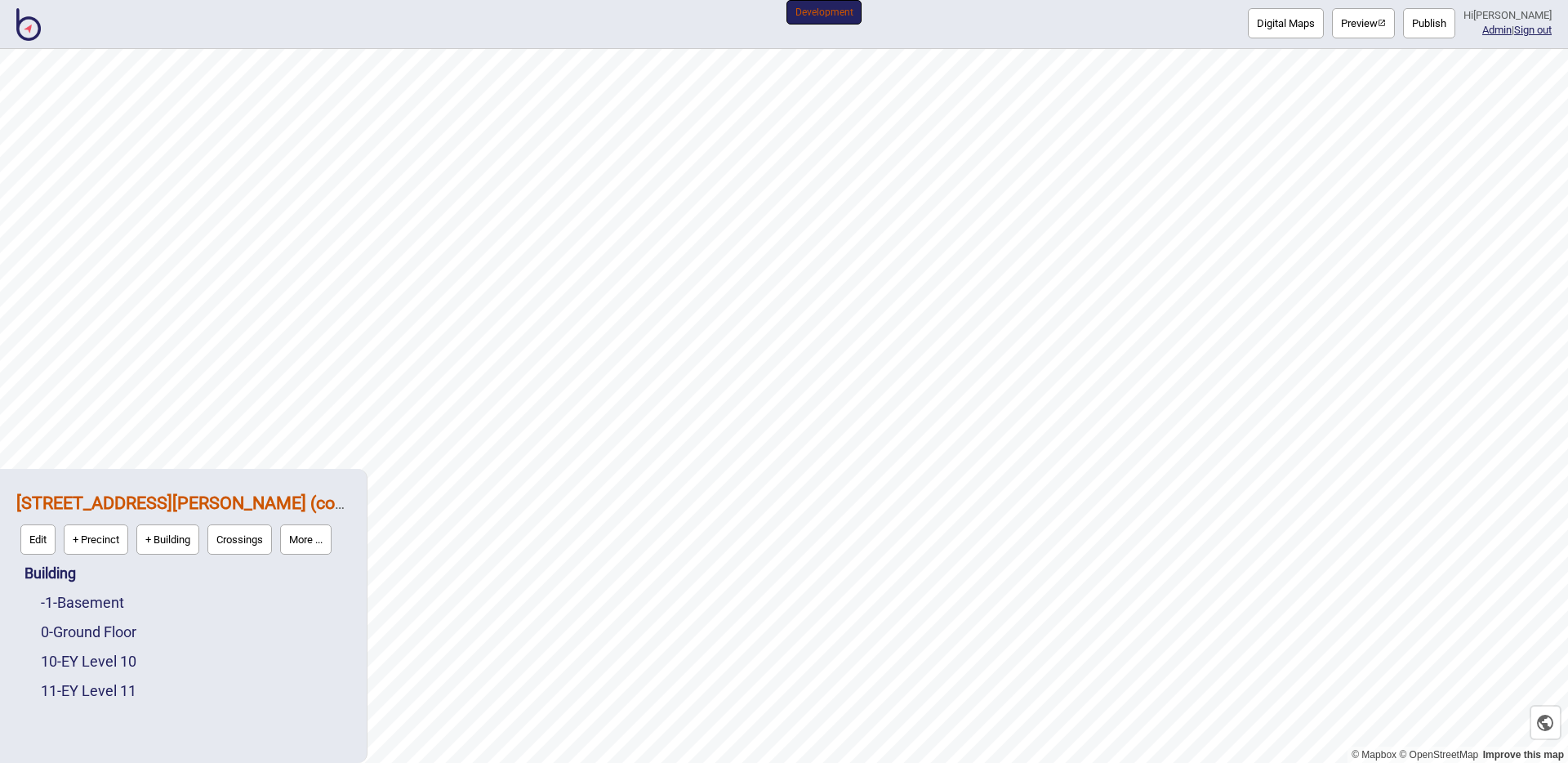
click at [947, 19] on button "Digital Maps" at bounding box center [1286, 22] width 76 height 30
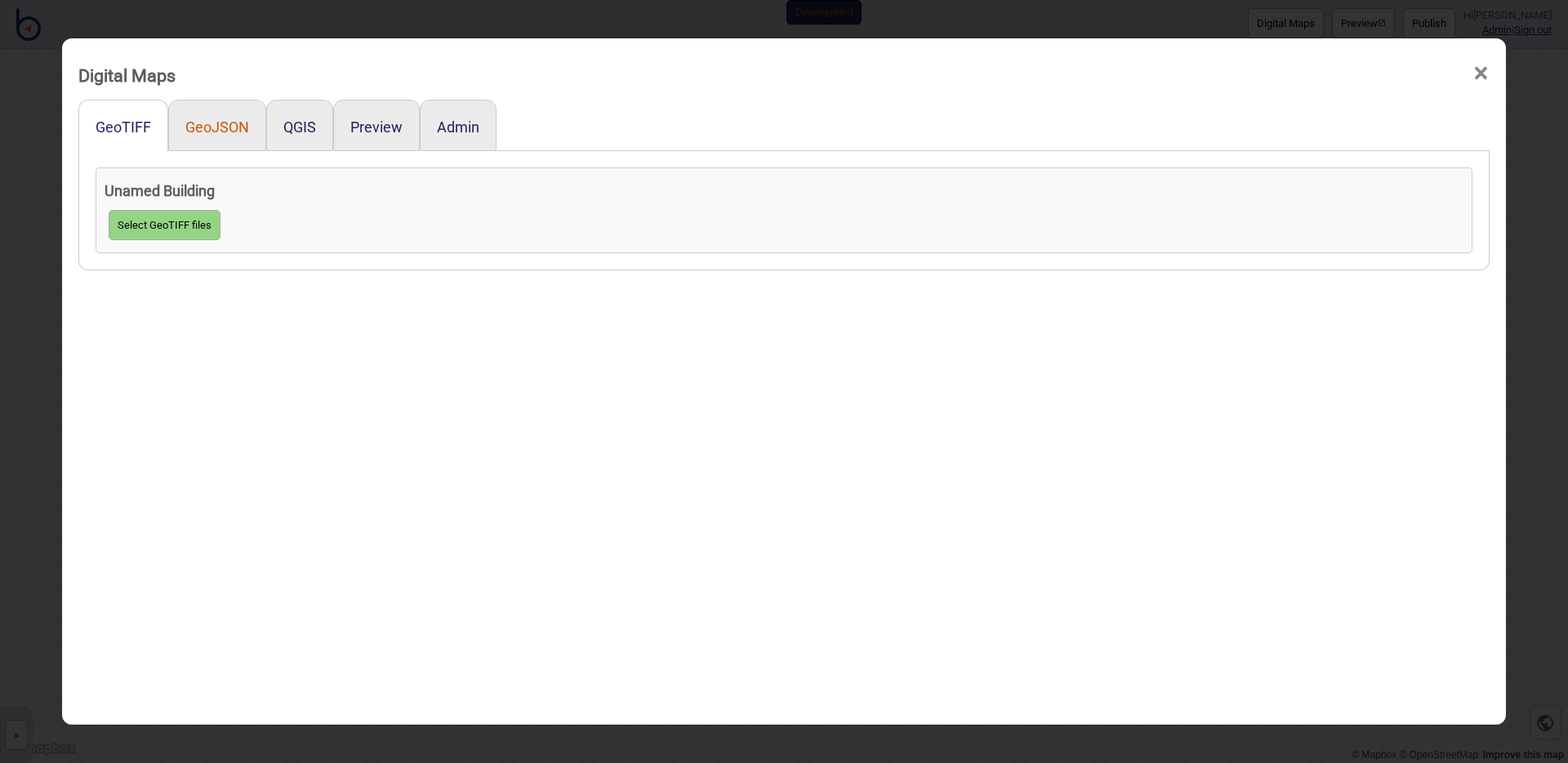
click at [225, 133] on button "GeoJSON" at bounding box center [217, 127] width 64 height 17
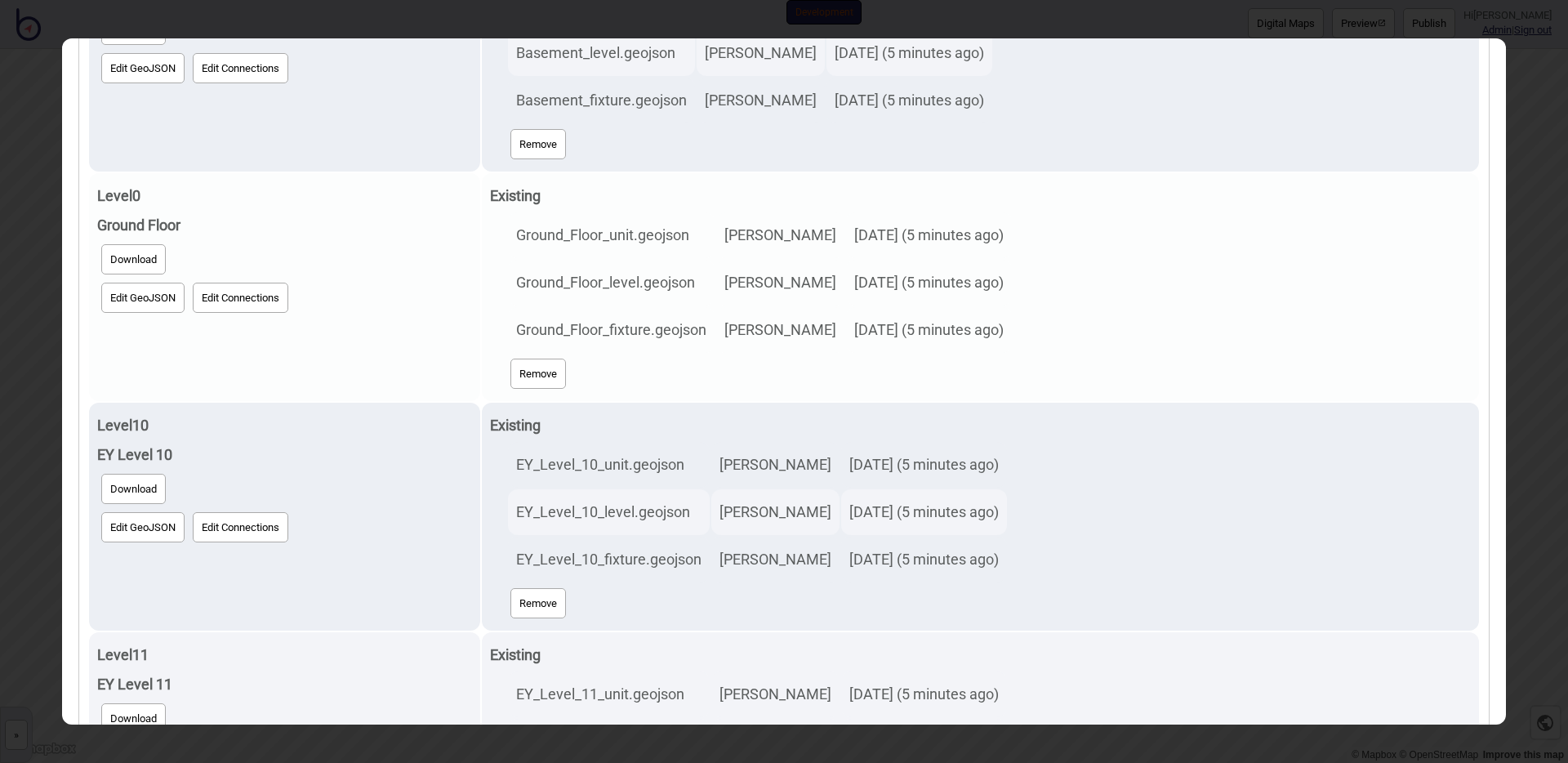
scroll to position [401, 0]
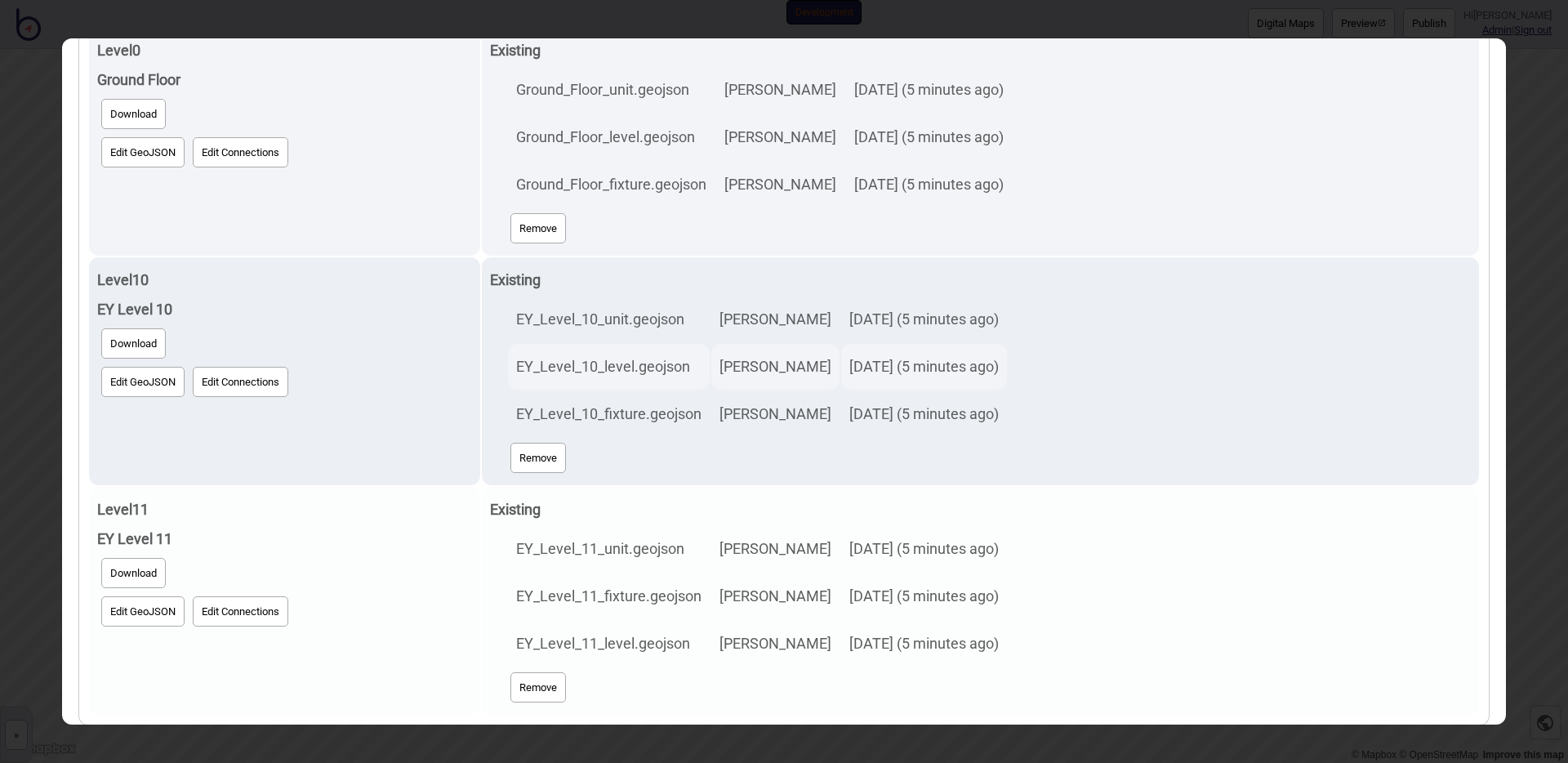
click at [123, 603] on button "Edit GeoJSON" at bounding box center [143, 611] width 83 height 30
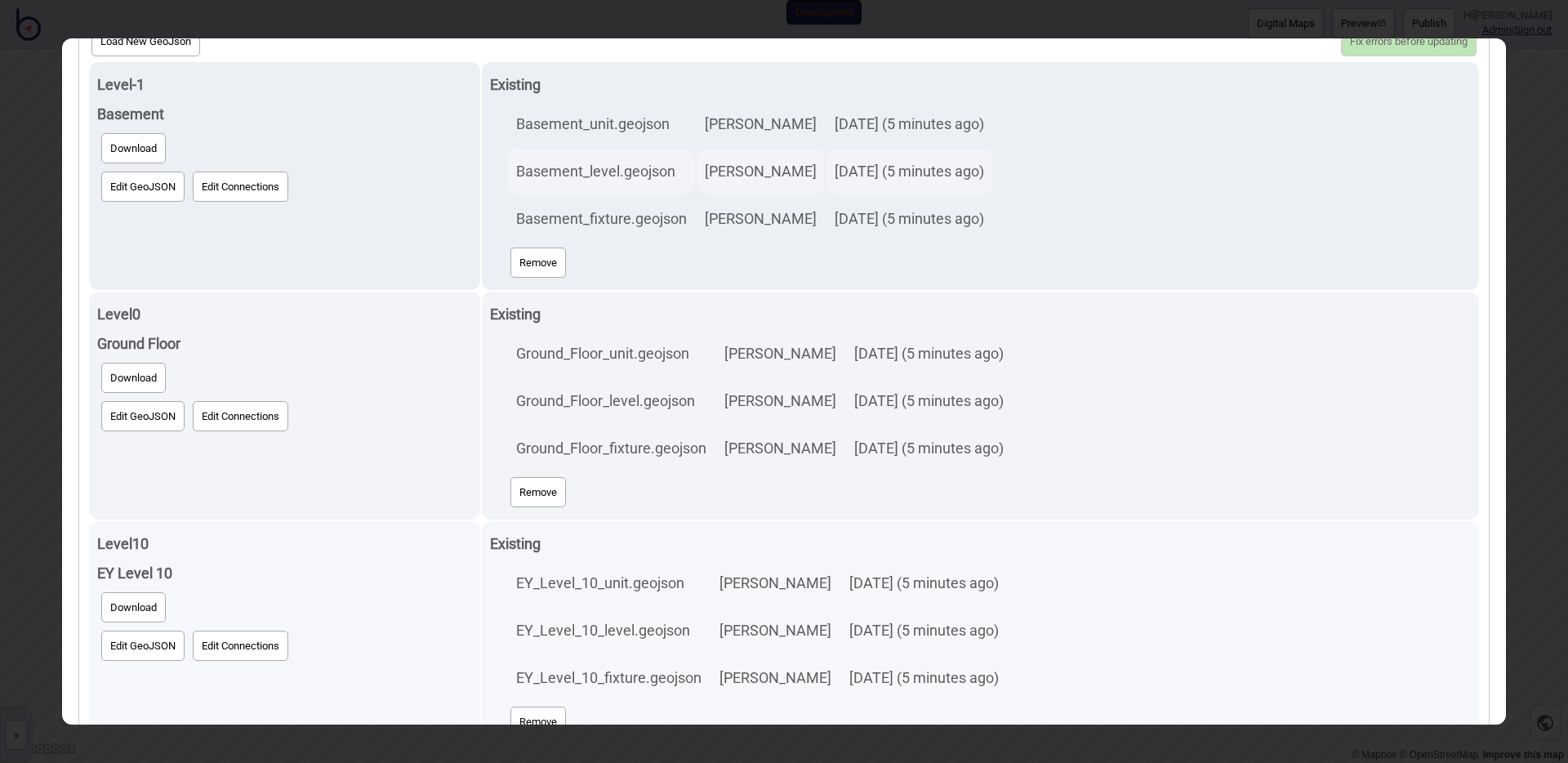
scroll to position [0, 0]
